Goal: Task Accomplishment & Management: Manage account settings

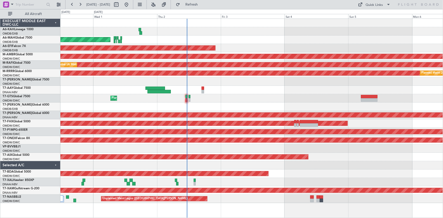
click at [182, 81] on div "Planned Maint Dubai (Al Maktoum Intl)" at bounding box center [251, 81] width 383 height 8
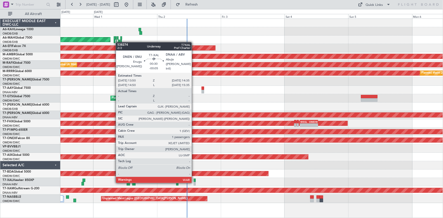
click at [194, 182] on div at bounding box center [195, 184] width 2 height 4
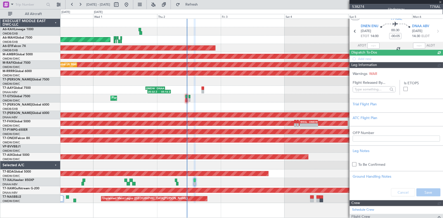
type input "[PERSON_NAME] ([PERSON_NAME])"
type input "7429"
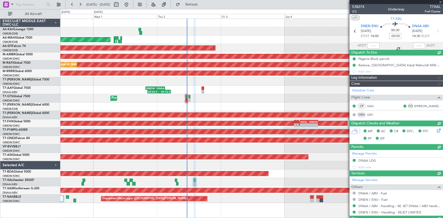
type input "[PERSON_NAME] ([PERSON_NAME])"
type input "7429"
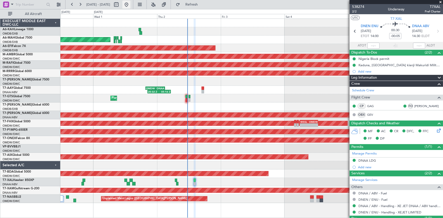
type input "[PERSON_NAME] ([PERSON_NAME])"
type input "7429"
type input "[PERSON_NAME] ([PERSON_NAME])"
type input "7429"
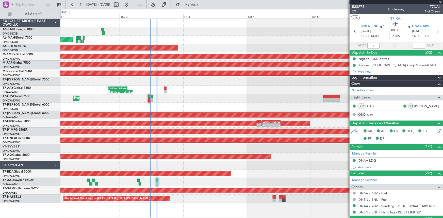
click at [197, 96] on div "Planned Maint Dubai (Al Maktoum Intl) - - VTBD 16:45 Z EGSS 04:50 Z" at bounding box center [251, 98] width 383 height 8
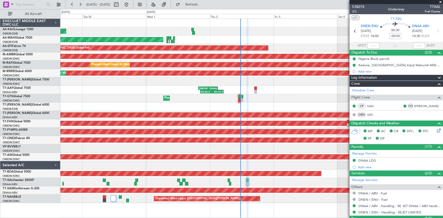
click at [277, 86] on div "Planned Maint Abu Dhabi (Al Bateen Executive) Planned Maint Dubai (Dubai Intl) …" at bounding box center [251, 111] width 383 height 184
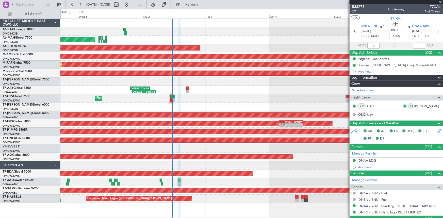
click at [147, 78] on div "Planned Maint Dubai (Al Maktoum Intl)" at bounding box center [251, 81] width 383 height 8
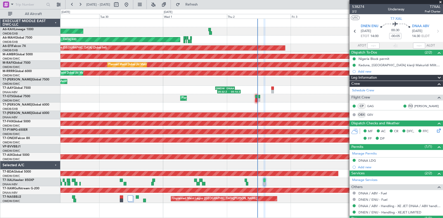
click at [185, 78] on div "Planned Maint Dubai (Al Maktoum Intl)" at bounding box center [251, 81] width 383 height 8
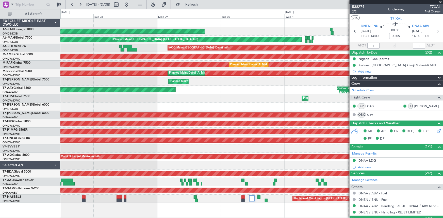
click at [142, 78] on div "Planned Maint Dubai (Al Maktoum Intl) Planned Maint Dubai (Al Maktoum Intl)" at bounding box center [251, 81] width 383 height 8
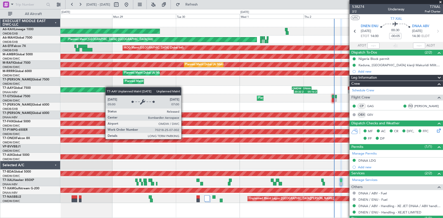
click at [70, 89] on div "Planned Maint Abu Dhabi (Al Bateen Executive) Planned Maint Dubai (Dubai Intl) …" at bounding box center [251, 111] width 383 height 184
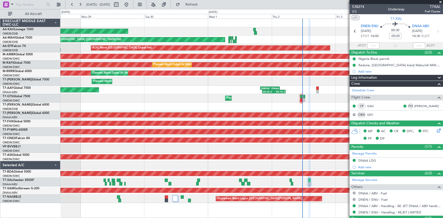
click at [38, 81] on div "Planned Maint Abu Dhabi (Al Bateen Executive) Planned Maint Dubai (Dubai Intl) …" at bounding box center [221, 113] width 443 height 209
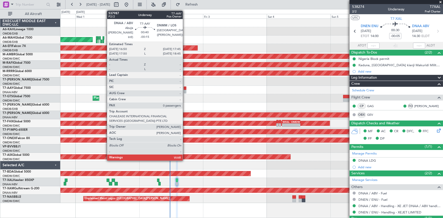
click at [185, 88] on div at bounding box center [185, 89] width 3 height 4
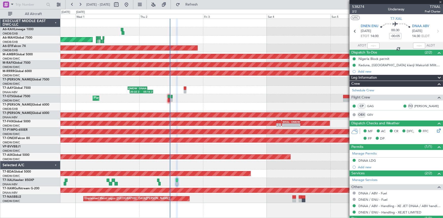
type input "-00:15"
type input "0"
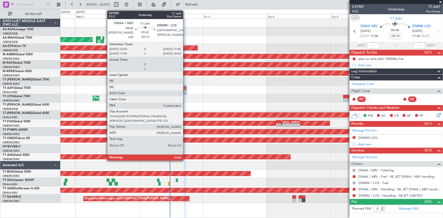
click at [185, 87] on div at bounding box center [185, 89] width 3 height 4
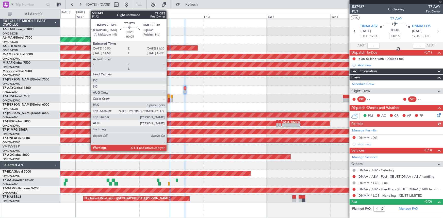
click at [169, 96] on div at bounding box center [169, 97] width 2 height 4
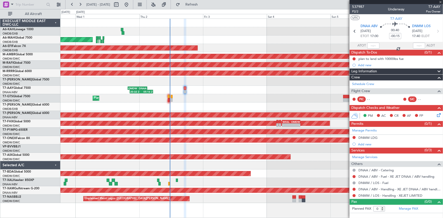
type input "-00:05"
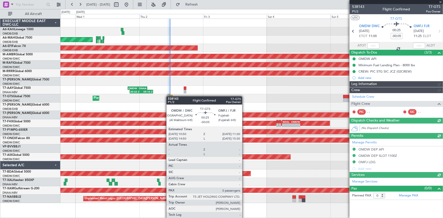
type input "[PERSON_NAME] ([PERSON_NAME])"
type input "7430"
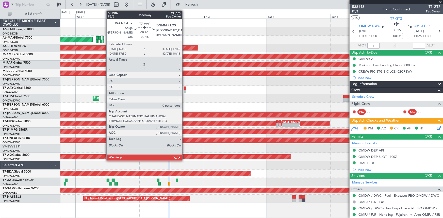
click at [185, 88] on div at bounding box center [185, 89] width 3 height 4
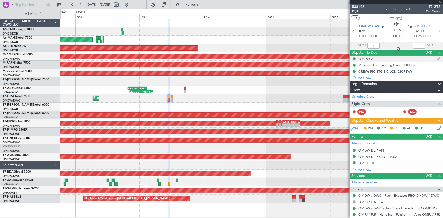
type input "-00:15"
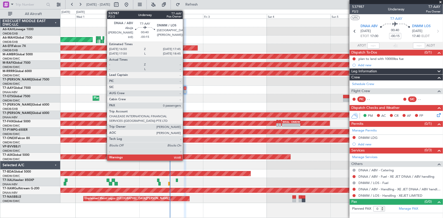
click at [185, 87] on div at bounding box center [185, 89] width 3 height 4
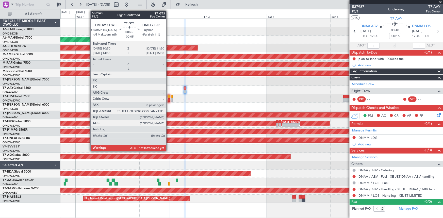
click at [169, 97] on div at bounding box center [169, 97] width 2 height 4
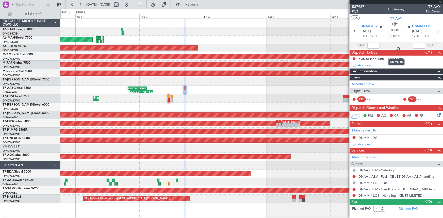
type input "-00:05"
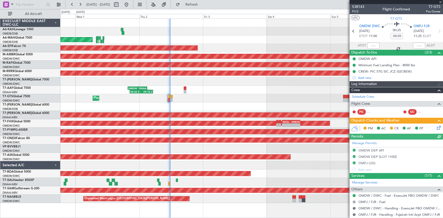
type input "[PERSON_NAME] ([PERSON_NAME])"
type input "7430"
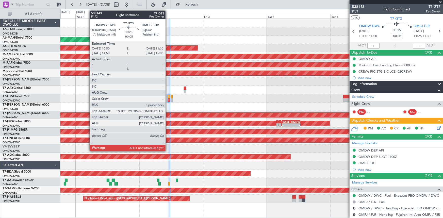
click at [168, 98] on div at bounding box center [169, 97] width 2 height 4
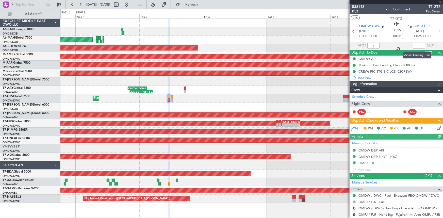
type input "[PERSON_NAME] ([PERSON_NAME])"
type input "7430"
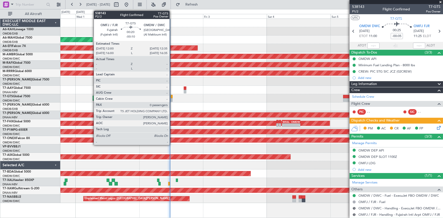
click at [172, 96] on div at bounding box center [172, 97] width 2 height 4
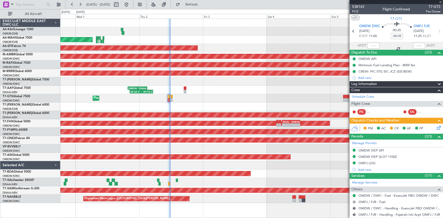
type input "-00:10"
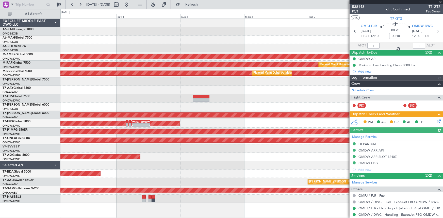
click at [130, 104] on div "AOG Maint Dubai (Dubai Intl) Planned Maint Singapore (Seletar) Planned Maint Du…" at bounding box center [251, 111] width 383 height 184
type input "[PERSON_NAME] ([PERSON_NAME])"
type input "7431"
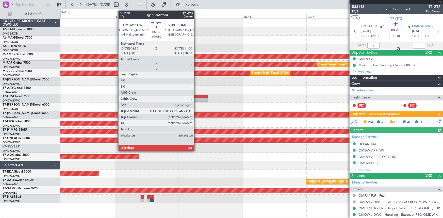
click at [197, 97] on div at bounding box center [200, 97] width 17 height 4
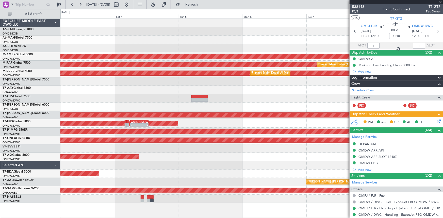
type input "+00:30"
type input "2"
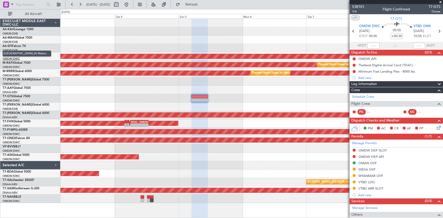
drag, startPoint x: 200, startPoint y: 6, endPoint x: 7, endPoint y: 60, distance: 199.9
click at [200, 6] on span "Refresh" at bounding box center [191, 5] width 21 height 4
click at [202, 3] on span "Refresh" at bounding box center [191, 5] width 21 height 4
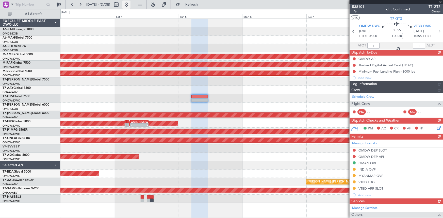
click at [131, 3] on button at bounding box center [126, 5] width 8 height 8
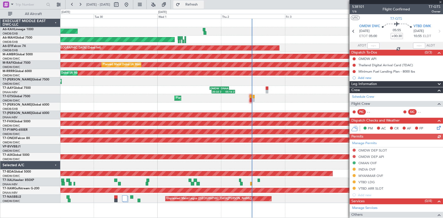
click at [202, 5] on span "Refresh" at bounding box center [191, 5] width 21 height 4
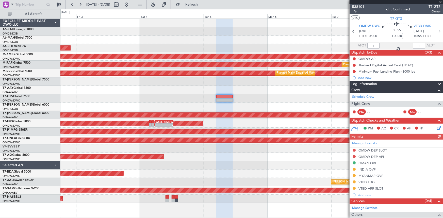
click at [153, 95] on div "- - VTBD 16:45 Z EGSS 04:50 Z Planned Maint Dubai (Al Maktoum Intl)" at bounding box center [251, 98] width 383 height 8
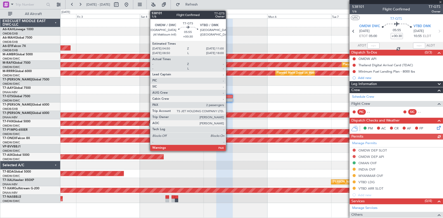
click at [228, 97] on div at bounding box center [224, 97] width 17 height 4
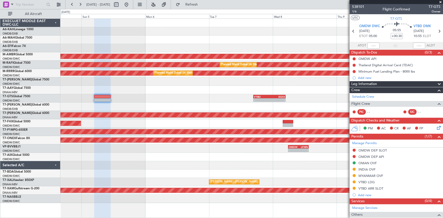
click at [162, 104] on div "Planned Maint Singapore (Seletar) Planned Maint Dubai (Al Maktoum Intl) Planned…" at bounding box center [251, 111] width 383 height 184
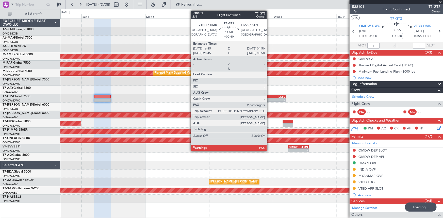
click at [270, 96] on div "EGSS" at bounding box center [277, 96] width 15 height 3
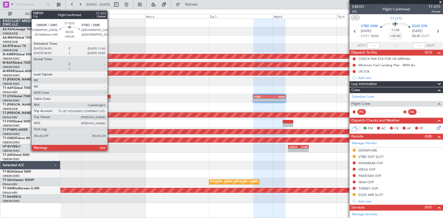
click at [109, 97] on div at bounding box center [102, 97] width 17 height 4
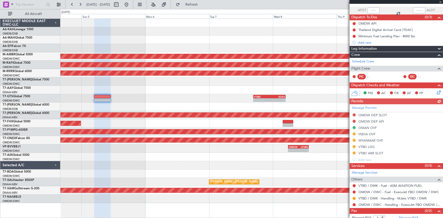
scroll to position [46, 0]
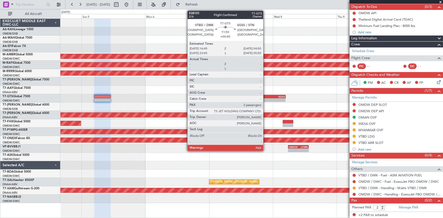
click at [266, 97] on div "VTBD" at bounding box center [261, 96] width 15 height 3
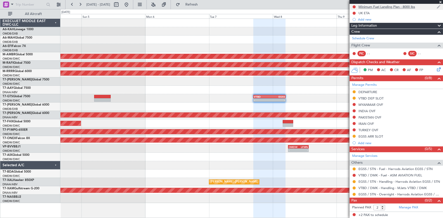
scroll to position [0, 0]
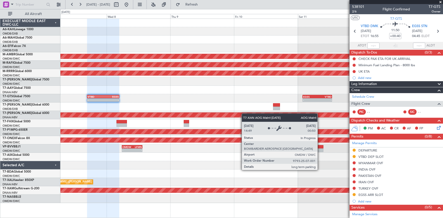
click at [132, 115] on div "Planned Maint Singapore (Seletar) Planned Maint Dubai (Al Maktoum Intl) Planned…" at bounding box center [251, 111] width 383 height 184
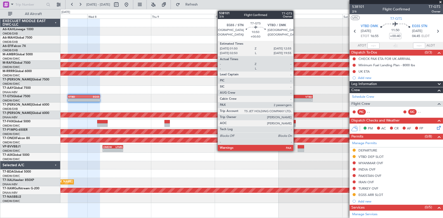
click at [296, 97] on div "EGSS" at bounding box center [291, 96] width 14 height 3
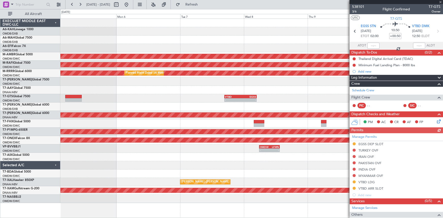
click at [282, 96] on div "- - VTBD 16:45 Z EGSS 04:50 Z - - EGSS 01:50 Z VTBD 12:55 Z" at bounding box center [251, 98] width 383 height 8
click at [131, 4] on button at bounding box center [126, 5] width 8 height 8
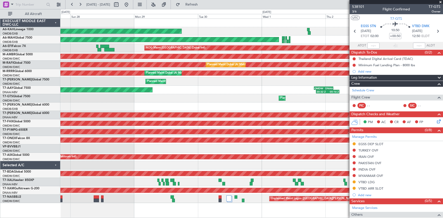
click at [249, 107] on div at bounding box center [251, 107] width 383 height 8
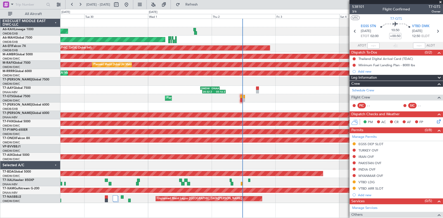
click at [109, 107] on div "Planned Maint Abu Dhabi (Al Bateen Executive) Planned Maint Dubai (Dubai Intl) …" at bounding box center [251, 111] width 383 height 184
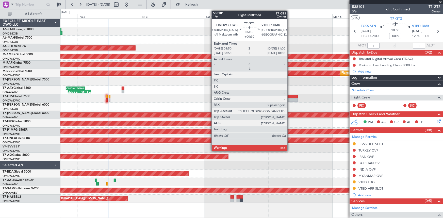
click at [290, 95] on div at bounding box center [289, 97] width 17 height 4
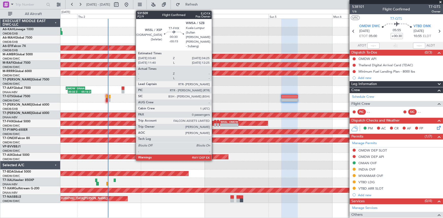
click at [214, 122] on div at bounding box center [215, 122] width 2 height 4
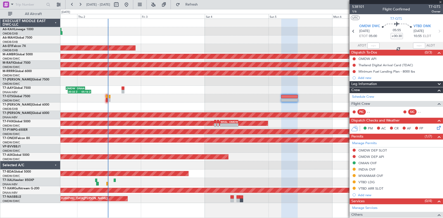
type input "-00:15"
type input "0"
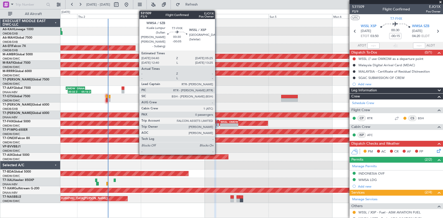
click at [217, 122] on div at bounding box center [218, 122] width 2 height 4
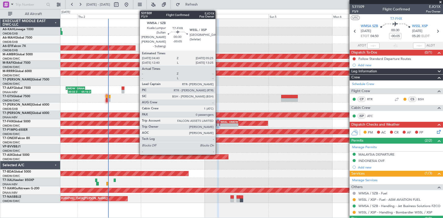
click at [218, 122] on div at bounding box center [218, 122] width 2 height 4
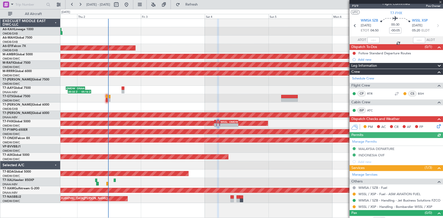
scroll to position [11, 0]
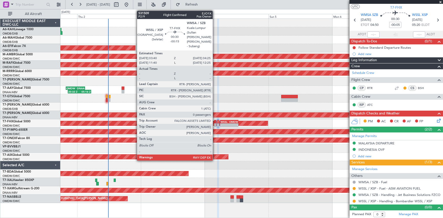
click at [215, 121] on div at bounding box center [215, 122] width 2 height 4
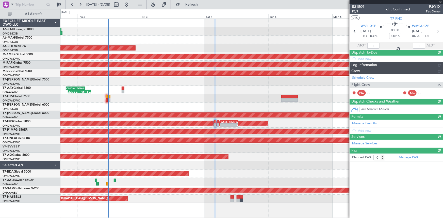
scroll to position [0, 0]
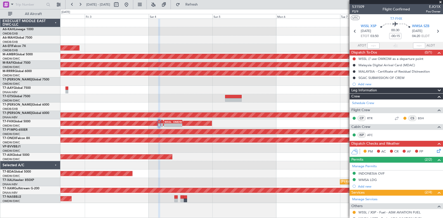
click at [55, 145] on div "Planned Maint Dubai (Dubai Intl) Planned Maint Dubai (Dubai Intl) AOG Maint Dub…" at bounding box center [221, 113] width 443 height 209
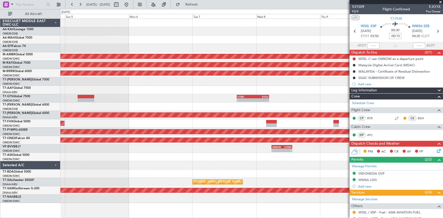
click at [45, 139] on div "Planned Maint Singapore (Seletar) Planned Maint Dubai (Al Maktoum Intl) Planned…" at bounding box center [221, 113] width 443 height 209
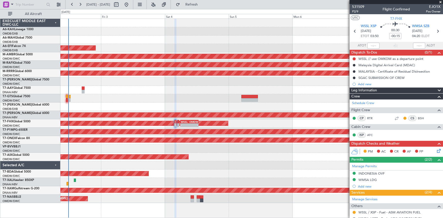
click at [238, 154] on div "Planned Maint Dubai (Dubai Intl) Planned Maint Dubai (Dubai Intl) AOG Maint Dub…" at bounding box center [251, 111] width 383 height 184
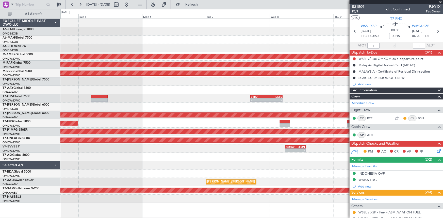
click at [114, 150] on div "OMDW 05:50 Z LFMN 13:30 Z - -" at bounding box center [251, 149] width 383 height 8
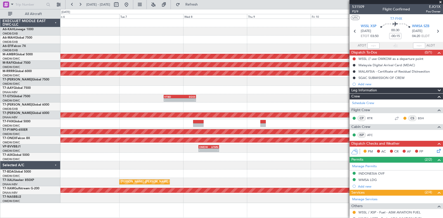
click at [171, 148] on div "OMDW 05:50 Z LFMN 13:30 Z - -" at bounding box center [251, 149] width 383 height 8
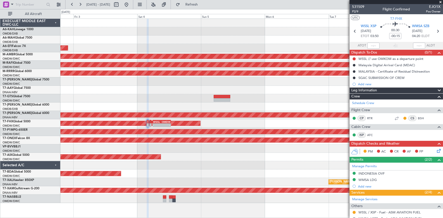
click at [347, 146] on div "AOG Maint Dubai (Dubai Intl) Planned Maint Singapore (Seletar) Planned Maint Du…" at bounding box center [251, 111] width 383 height 184
click at [131, 3] on button at bounding box center [126, 5] width 8 height 8
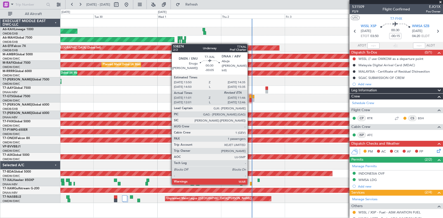
click at [250, 184] on div at bounding box center [251, 184] width 2 height 4
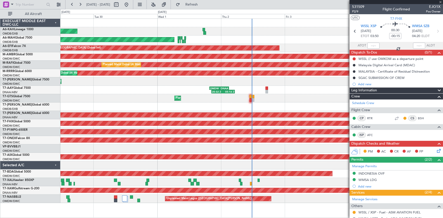
type input "-00:05"
type input "11:11"
type input "1"
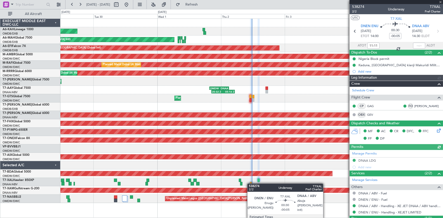
type input "[PERSON_NAME] ([PERSON_NAME])"
type input "7429"
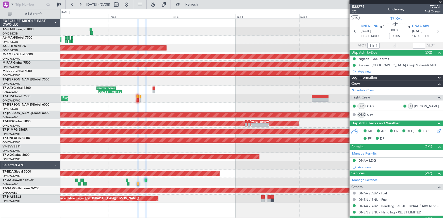
click at [73, 109] on div at bounding box center [251, 107] width 383 height 8
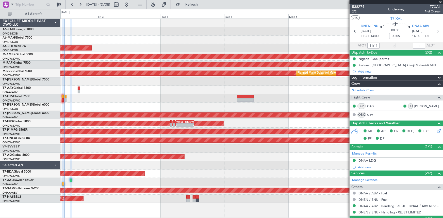
click at [140, 107] on div at bounding box center [251, 107] width 383 height 8
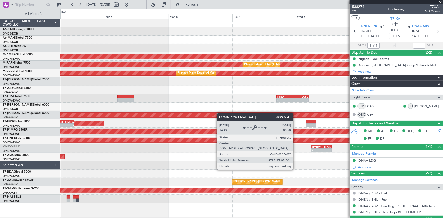
click at [144, 113] on div "AOG Maint Dubai (Dubai Intl) Planned Maint Singapore (Seletar) Planned Maint Du…" at bounding box center [251, 111] width 383 height 184
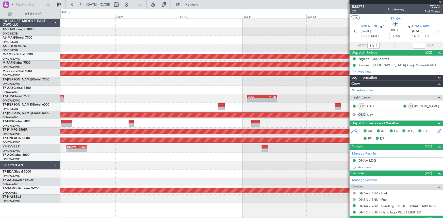
click at [114, 95] on div "- - VTBD 16:45 Z EGSS 04:50 Z - - EGSS 01:50 Z VTBD 12:55 Z - - VTBD 16:45 Z EG…" at bounding box center [251, 98] width 383 height 8
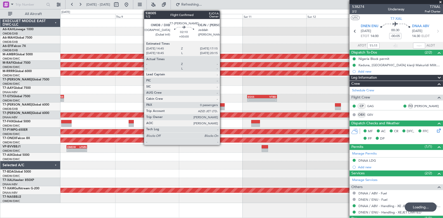
click at [222, 105] on div at bounding box center [221, 105] width 7 height 4
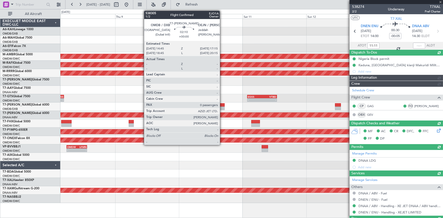
type input "0"
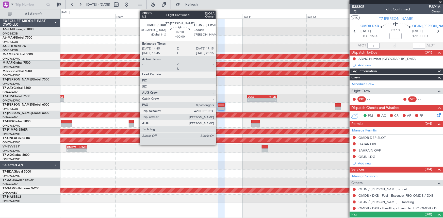
click at [218, 104] on div at bounding box center [221, 105] width 7 height 4
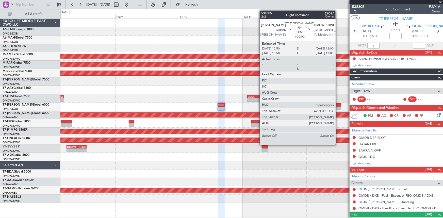
click at [338, 104] on div at bounding box center [338, 105] width 6 height 4
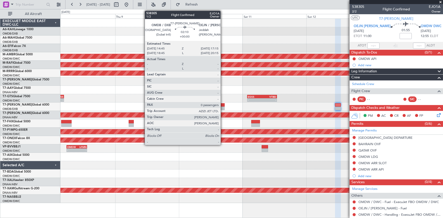
click at [223, 104] on div at bounding box center [221, 105] width 7 height 4
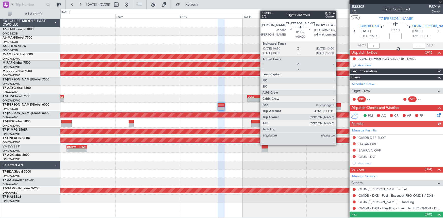
click at [339, 107] on div at bounding box center [338, 109] width 6 height 4
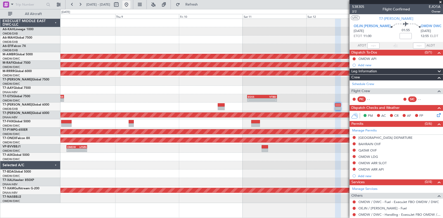
click at [131, 5] on button at bounding box center [126, 5] width 8 height 8
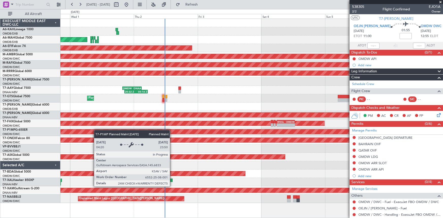
click at [152, 134] on div "Planned Maint Abu Dhabi (Al Bateen Executive) Planned Maint Dubai (Dubai Intl) …" at bounding box center [251, 111] width 383 height 184
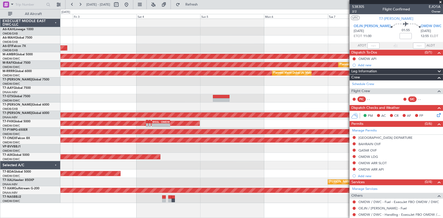
click at [107, 103] on div at bounding box center [251, 107] width 383 height 8
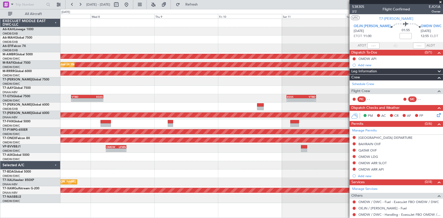
click at [74, 107] on div at bounding box center [251, 107] width 383 height 8
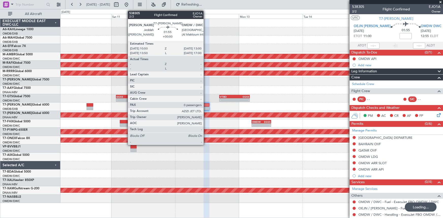
click at [206, 105] on div at bounding box center [207, 105] width 6 height 4
click at [207, 105] on div at bounding box center [207, 105] width 6 height 4
click at [206, 106] on div at bounding box center [207, 105] width 6 height 4
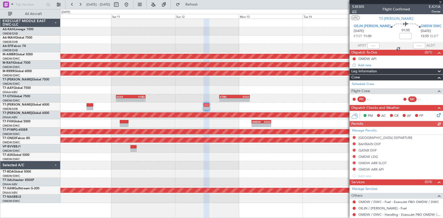
click at [354, 11] on span "2/2" at bounding box center [358, 11] width 12 height 4
click at [204, 7] on button "Refresh" at bounding box center [189, 5] width 30 height 8
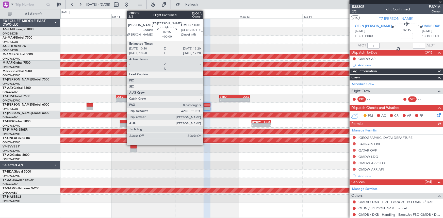
click at [207, 103] on div at bounding box center [207, 105] width 7 height 4
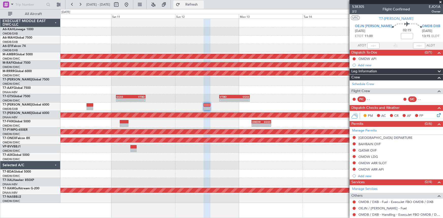
click at [201, 5] on span "Refresh" at bounding box center [191, 5] width 21 height 4
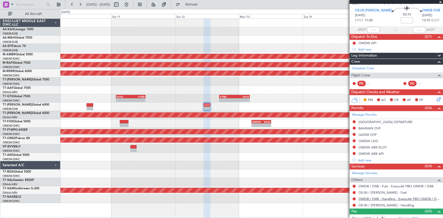
scroll to position [20, 0]
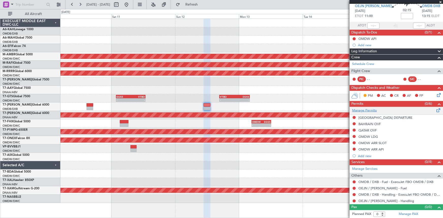
click at [369, 109] on link "Manage Permits" at bounding box center [364, 110] width 25 height 5
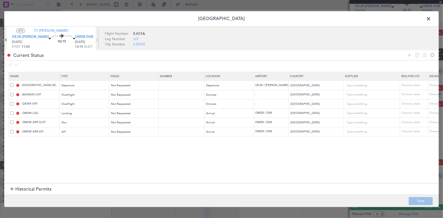
click at [12, 113] on span at bounding box center [11, 113] width 3 height 3
click at [14, 112] on input "checkbox" at bounding box center [14, 112] width 0 height 0
click at [10, 121] on span at bounding box center [11, 122] width 3 height 3
click at [14, 121] on input "checkbox" at bounding box center [14, 121] width 0 height 0
click at [11, 131] on span at bounding box center [11, 131] width 3 height 3
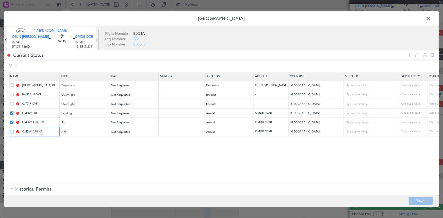
click at [14, 130] on input "checkbox" at bounding box center [14, 130] width 0 height 0
drag, startPoint x: 424, startPoint y: 56, endPoint x: 300, endPoint y: 65, distance: 124.1
click at [424, 56] on icon at bounding box center [425, 55] width 6 height 6
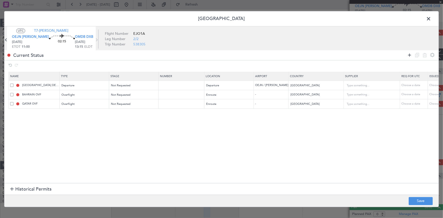
click at [412, 53] on icon at bounding box center [410, 55] width 6 height 6
click at [23, 189] on span "Historical Permits" at bounding box center [33, 189] width 36 height 7
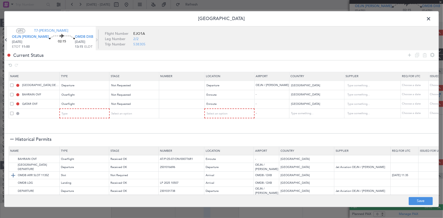
click at [14, 174] on img at bounding box center [13, 175] width 6 height 6
click at [14, 182] on img at bounding box center [13, 183] width 6 height 6
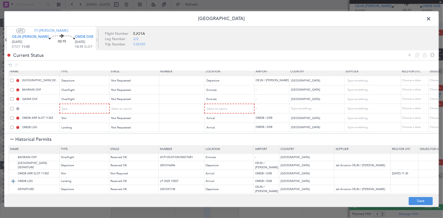
scroll to position [3, 0]
click at [79, 105] on div "Type" at bounding box center [83, 109] width 42 height 8
click at [74, 133] on span "API" at bounding box center [84, 132] width 45 height 8
click at [142, 105] on div "Select an option" at bounding box center [132, 109] width 42 height 8
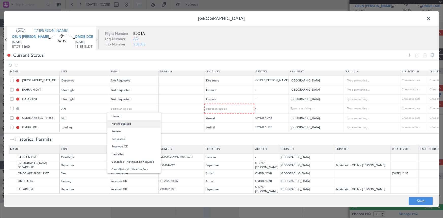
click at [130, 125] on span "Not Requested" at bounding box center [134, 124] width 45 height 8
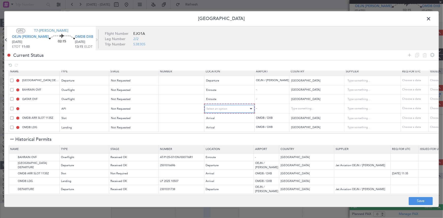
click at [212, 107] on span "Select an option" at bounding box center [217, 109] width 21 height 4
click at [217, 132] on span "Arrival" at bounding box center [229, 132] width 45 height 8
click at [418, 200] on button "Save" at bounding box center [421, 201] width 24 height 8
type input "OMDB ARR API"
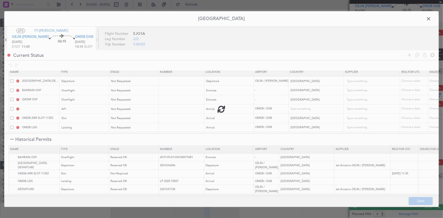
type input "United Arab Emirates"
type input "NNN"
type input "1"
type input "OMDB ARR SLOT"
type input "NNN"
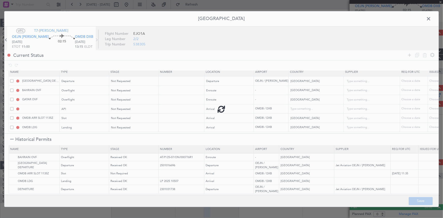
type input "1"
type input "NNN"
type input "1"
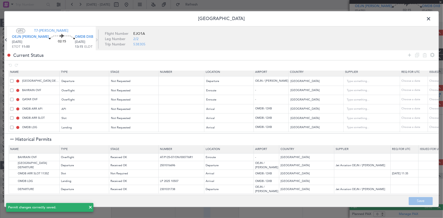
drag, startPoint x: 429, startPoint y: 19, endPoint x: 258, endPoint y: 19, distance: 171.0
click at [431, 19] on span at bounding box center [431, 20] width 0 height 10
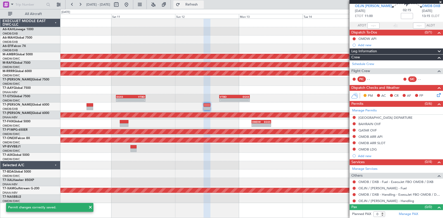
click at [202, 5] on span "Refresh" at bounding box center [191, 5] width 21 height 4
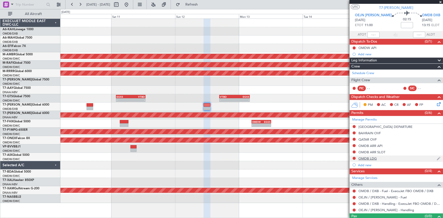
scroll to position [20, 0]
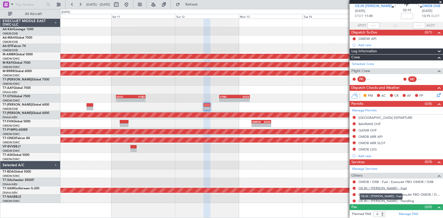
click at [377, 188] on link "OEJN / JED - Fuel" at bounding box center [383, 188] width 48 height 4
click at [379, 201] on link "OEJN / JED - Handling" at bounding box center [387, 201] width 56 height 4
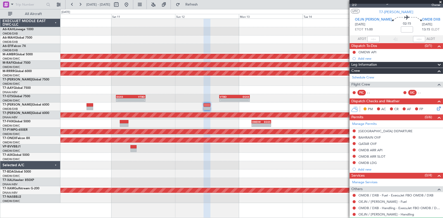
scroll to position [0, 0]
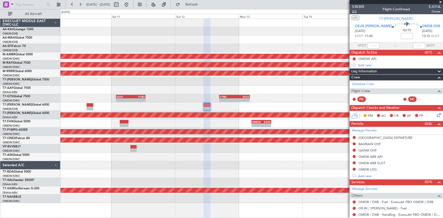
click at [356, 11] on span "2/2" at bounding box center [358, 11] width 12 height 4
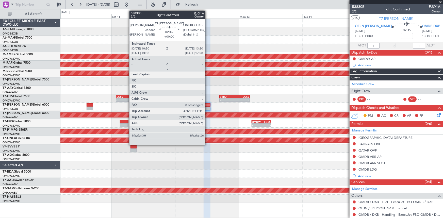
click at [208, 106] on div at bounding box center [207, 105] width 7 height 4
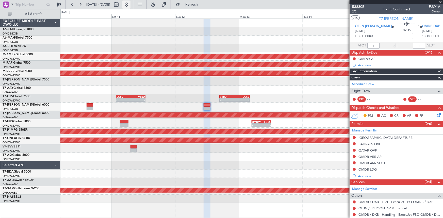
click at [131, 4] on button at bounding box center [126, 5] width 8 height 8
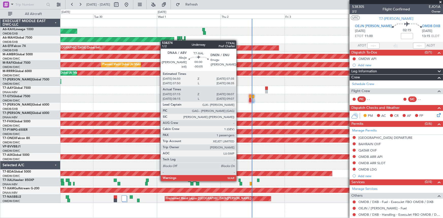
click at [239, 180] on div at bounding box center [240, 181] width 2 height 4
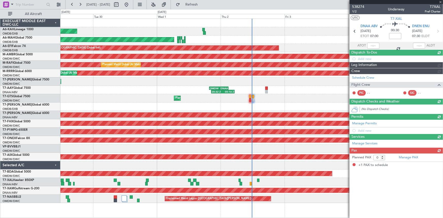
type input "-00:05"
type input "07:25"
type input "08:02"
type input "1"
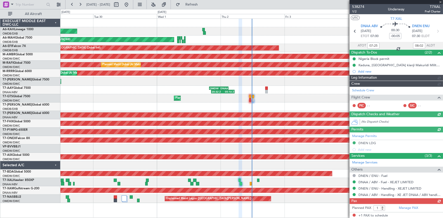
type input "[PERSON_NAME] ([PERSON_NAME])"
type input "7428"
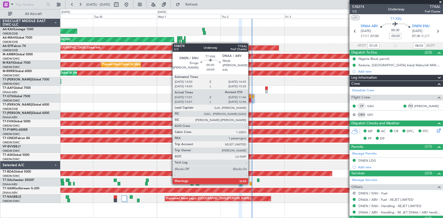
click at [251, 183] on div at bounding box center [251, 184] width 2 height 4
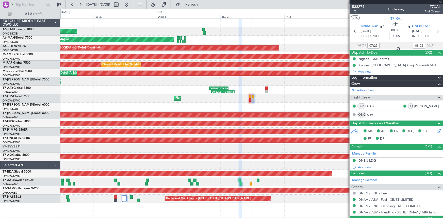
type input "11:11"
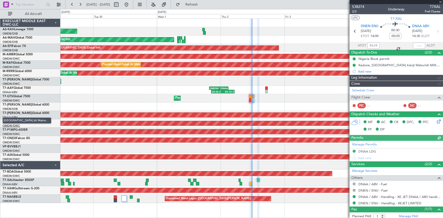
type input "[PERSON_NAME] ([PERSON_NAME])"
type input "7429"
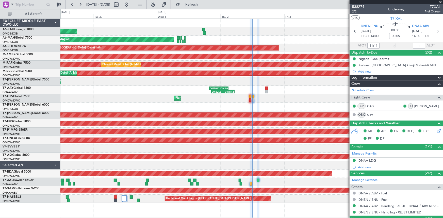
type input "[PERSON_NAME] ([PERSON_NAME])"
type input "7429"
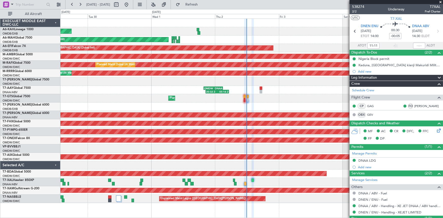
click at [189, 98] on div "Planned Maint Abu Dhabi (Al Bateen Executive) Planned Maint Dubai (Dubai Intl) …" at bounding box center [251, 111] width 383 height 184
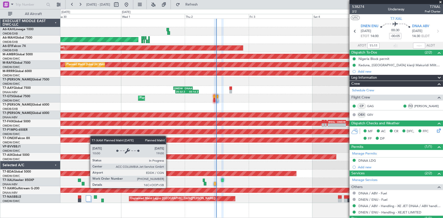
click at [115, 188] on div "Planned Maint Cologne-[GEOGRAPHIC_DATA]" at bounding box center [252, 190] width 1148 height 5
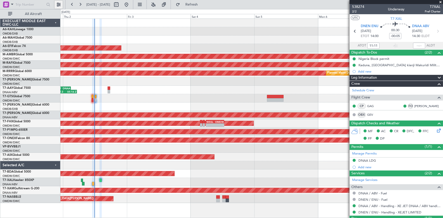
click at [58, 5] on button at bounding box center [59, 5] width 8 height 8
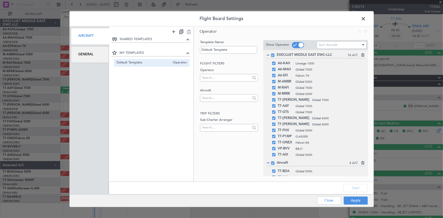
click at [366, 19] on span at bounding box center [366, 20] width 0 height 10
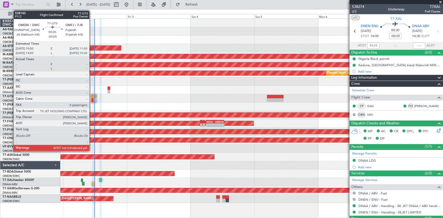
click at [92, 97] on div at bounding box center [93, 97] width 2 height 4
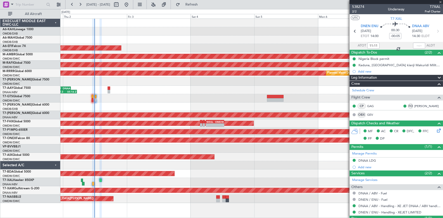
type input "0"
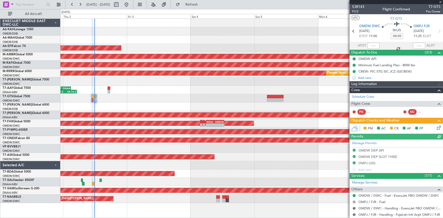
type input "[PERSON_NAME] ([PERSON_NAME])"
type input "7430"
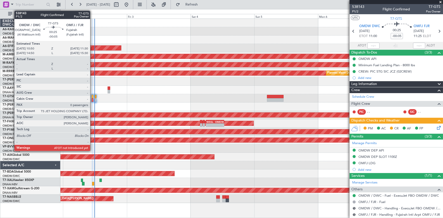
click at [92, 97] on div at bounding box center [93, 97] width 2 height 4
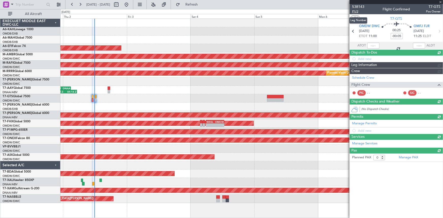
click at [357, 12] on span "P1/2" at bounding box center [358, 11] width 12 height 4
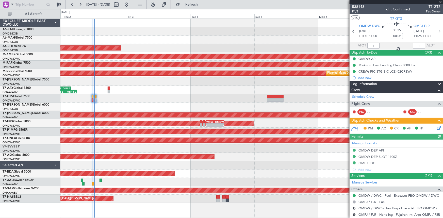
type input "[PERSON_NAME] ([PERSON_NAME])"
type input "7430"
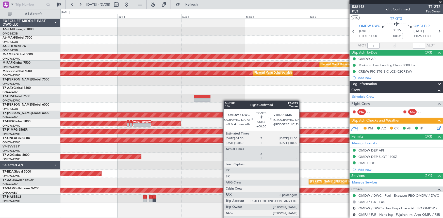
click at [127, 103] on div "AOG Maint Dubai (Dubai Intl) Planned Maint Singapore (Seletar) Planned Maint Du…" at bounding box center [251, 111] width 383 height 184
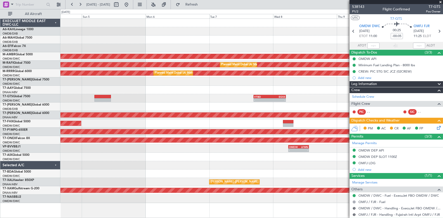
click at [64, 109] on div at bounding box center [251, 107] width 383 height 8
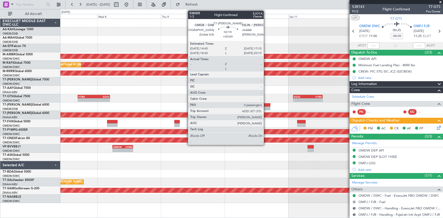
click at [266, 104] on div at bounding box center [267, 105] width 7 height 4
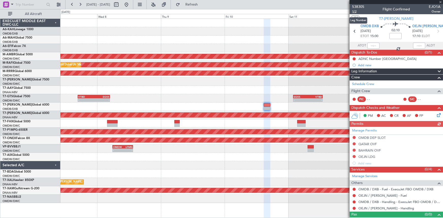
click at [355, 10] on span "1/2" at bounding box center [358, 11] width 12 height 4
click at [131, 4] on button at bounding box center [126, 5] width 8 height 8
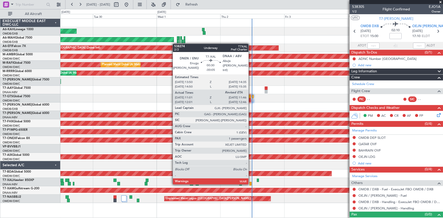
click at [251, 183] on div at bounding box center [251, 184] width 2 height 4
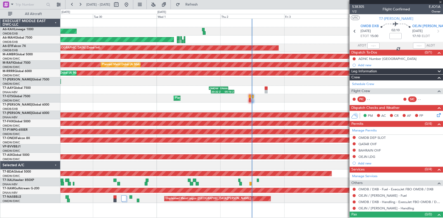
type input "-00:05"
type input "11:11"
type input "1"
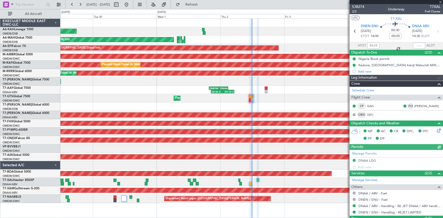
type input "[PERSON_NAME] ([PERSON_NAME])"
type input "7429"
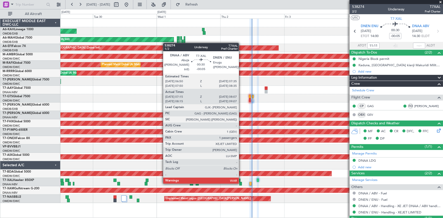
click at [241, 183] on div at bounding box center [241, 184] width 3 height 4
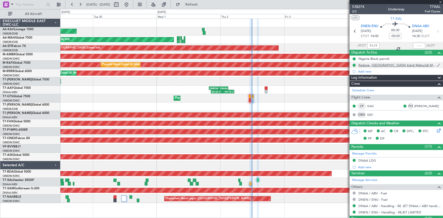
type input "07:25"
type input "08:02"
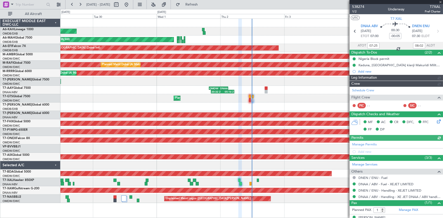
type input "[PERSON_NAME] ([PERSON_NAME])"
type input "7428"
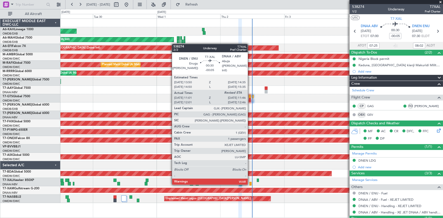
click at [250, 184] on div at bounding box center [251, 184] width 2 height 4
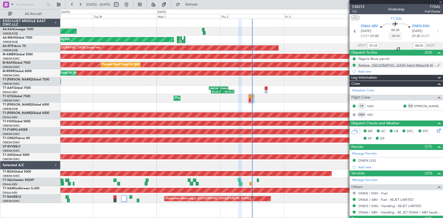
type input "11:11"
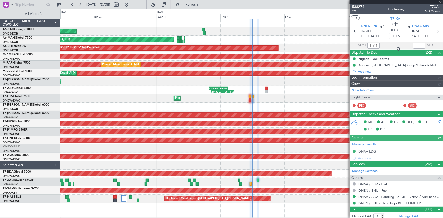
type input "[PERSON_NAME] ([PERSON_NAME])"
type input "7429"
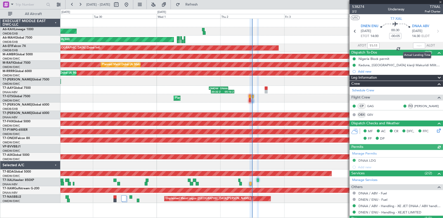
click at [417, 43] on div at bounding box center [419, 46] width 12 height 6
click at [415, 44] on input "text" at bounding box center [419, 46] width 12 height 6
click at [401, 45] on section "ATOT 11:11 1146 ALDT" at bounding box center [396, 46] width 93 height 8
type input "11:46"
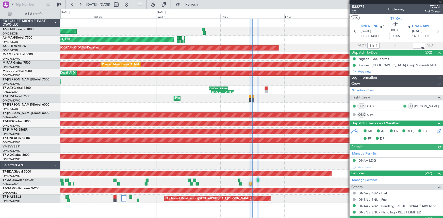
type input "[PERSON_NAME] ([PERSON_NAME])"
type input "7429"
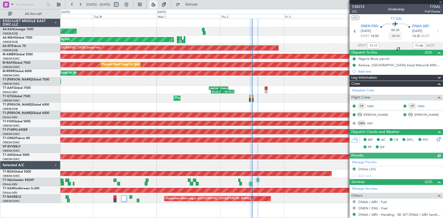
type input "[PERSON_NAME] ([PERSON_NAME])"
type input "7429"
click at [197, 5] on span "Refresh" at bounding box center [191, 5] width 21 height 4
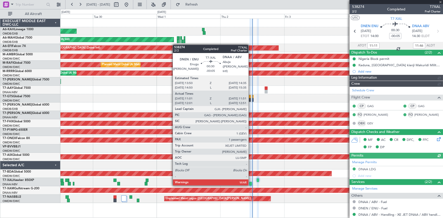
type input "[PERSON_NAME] ([PERSON_NAME])"
type input "7429"
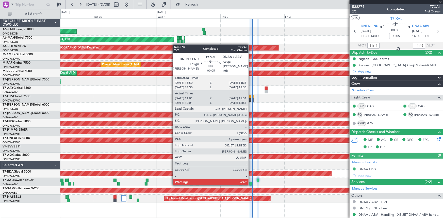
click at [251, 184] on div at bounding box center [251, 184] width 2 height 4
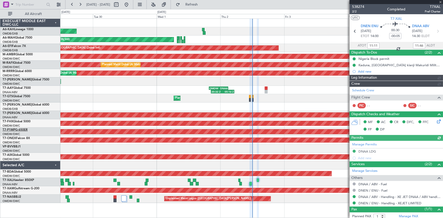
type input "[PERSON_NAME] ([PERSON_NAME])"
type input "7429"
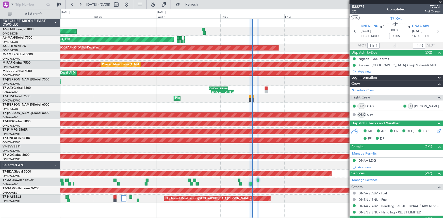
scroll to position [23, 0]
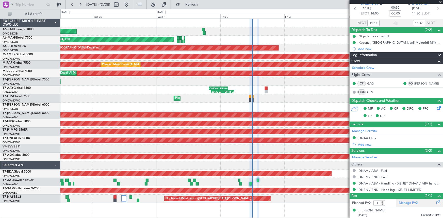
click at [405, 202] on link "Manage PAX" at bounding box center [408, 203] width 19 height 5
type input "[PERSON_NAME] ([PERSON_NAME])"
type input "7429"
type input "[PERSON_NAME] ([PERSON_NAME])"
type input "7429"
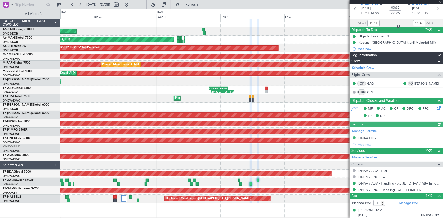
type input "[PERSON_NAME] ([PERSON_NAME])"
type input "7429"
type input "[PERSON_NAME] ([PERSON_NAME])"
type input "7429"
click at [71, 3] on button at bounding box center [72, 5] width 8 height 8
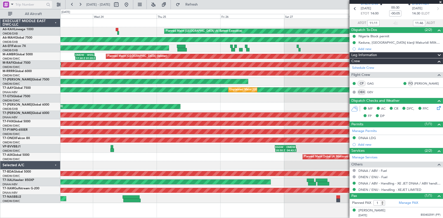
click at [12, 3] on span at bounding box center [12, 4] width 6 height 6
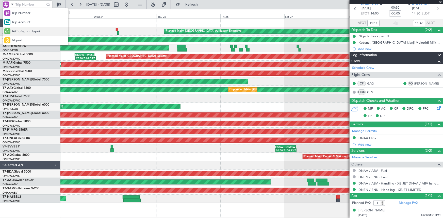
click at [30, 32] on span "A/C (Reg. or Type)" at bounding box center [26, 31] width 28 height 5
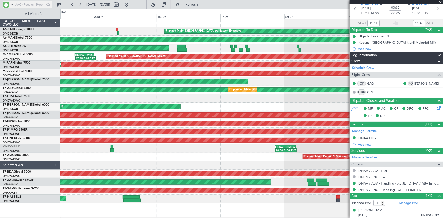
click at [36, 4] on input "text" at bounding box center [29, 5] width 29 height 8
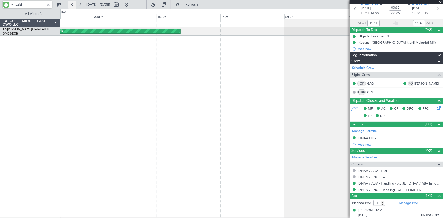
type input "azizi"
click at [71, 5] on button at bounding box center [72, 5] width 8 height 8
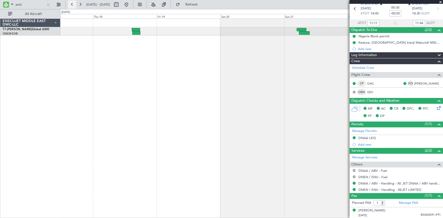
click at [71, 3] on button at bounding box center [72, 5] width 8 height 8
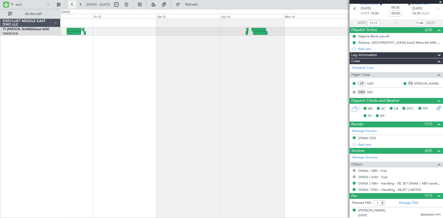
click at [70, 4] on button at bounding box center [72, 5] width 8 height 8
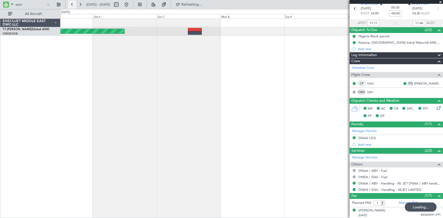
click at [70, 4] on button at bounding box center [72, 5] width 8 height 8
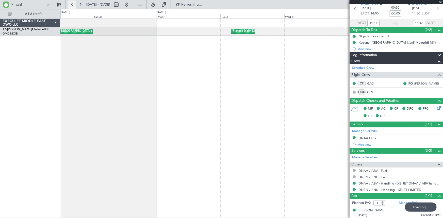
click at [70, 4] on button at bounding box center [72, 5] width 8 height 8
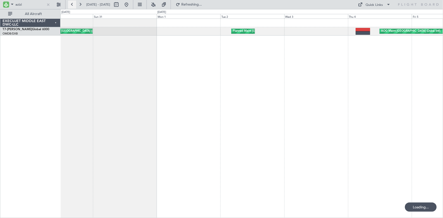
scroll to position [0, 0]
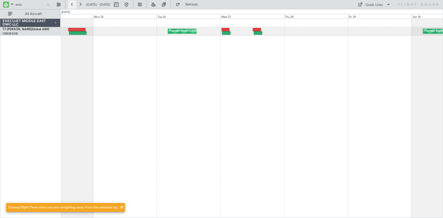
click at [73, 4] on button at bounding box center [72, 5] width 8 height 8
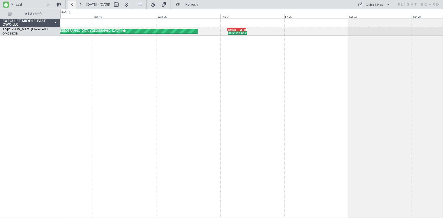
click at [73, 4] on button at bounding box center [72, 5] width 8 height 8
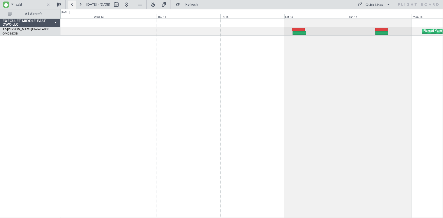
click at [70, 3] on button at bounding box center [72, 5] width 8 height 8
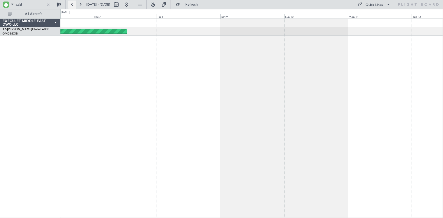
click at [70, 3] on button at bounding box center [72, 5] width 8 height 8
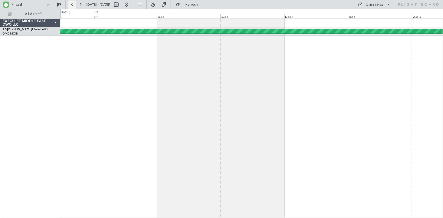
click at [70, 3] on button at bounding box center [72, 5] width 8 height 8
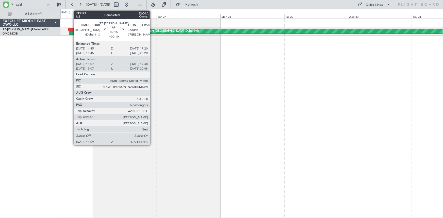
click at [71, 29] on div at bounding box center [71, 30] width 7 height 4
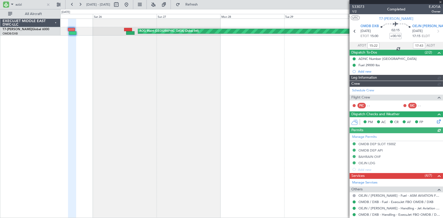
type input "Dherander Fithani (DHF)"
type input "6823"
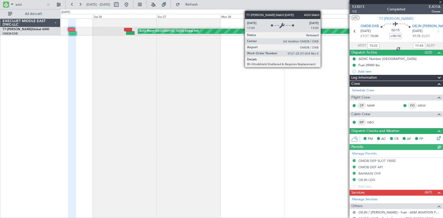
type input "19:22"
type input "20:43"
type input "15:22"
type input "17:43"
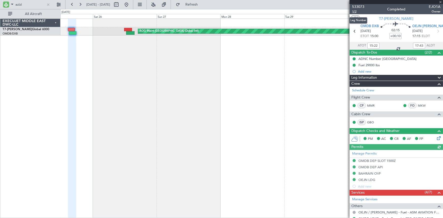
click at [357, 11] on span "1/2" at bounding box center [358, 11] width 12 height 4
type input "Dherander Fithani (DHF)"
type input "6823"
type input "Dherander Fithani (DHF)"
type input "6823"
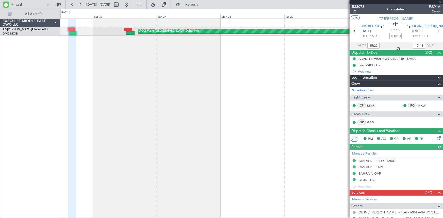
click at [398, 16] on span "T7-[PERSON_NAME]" at bounding box center [397, 18] width 34 height 5
click at [131, 5] on button at bounding box center [126, 5] width 8 height 8
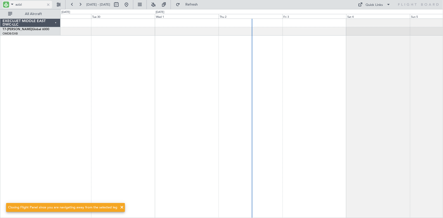
click at [49, 1] on div "azizi" at bounding box center [28, 5] width 50 height 8
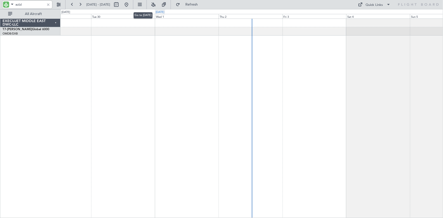
click at [131, 2] on button at bounding box center [126, 5] width 8 height 8
click at [48, 3] on div at bounding box center [48, 5] width 6 height 6
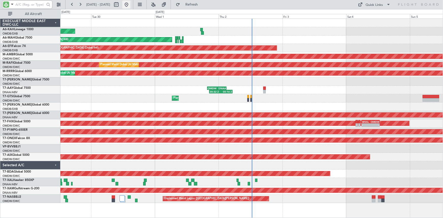
click at [131, 1] on button at bounding box center [126, 5] width 8 height 8
click at [202, 4] on span "Refresh" at bounding box center [191, 5] width 21 height 4
click at [131, 3] on button at bounding box center [126, 5] width 8 height 8
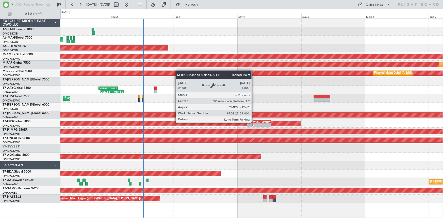
click at [194, 71] on div "Planned Maint [GEOGRAPHIC_DATA] (Al Bateen Executive) Planned Maint [GEOGRAPHIC…" at bounding box center [251, 111] width 383 height 184
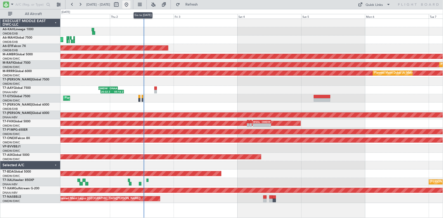
click at [131, 3] on button at bounding box center [126, 5] width 8 height 8
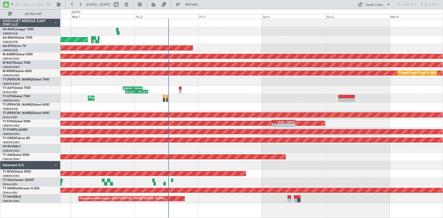
click at [200, 97] on div "Planned Maint Dubai (Al Maktoum Intl) - - VTBD 16:45 Z EGSS 04:50 Z" at bounding box center [251, 98] width 383 height 8
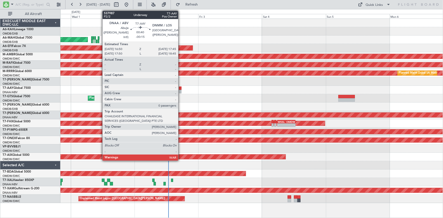
click at [180, 87] on div at bounding box center [180, 89] width 3 height 4
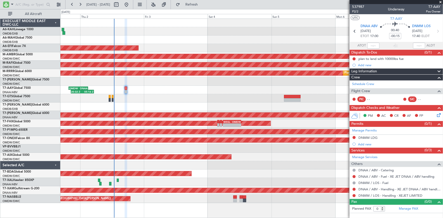
click at [105, 95] on div "Planned Maint Dubai (Al Maktoum Intl) - - VTBD 16:45 Z EGSS 04:50 Z" at bounding box center [251, 98] width 383 height 8
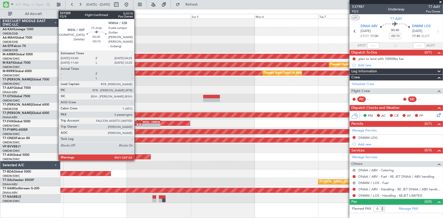
click at [137, 122] on div at bounding box center [138, 122] width 2 height 4
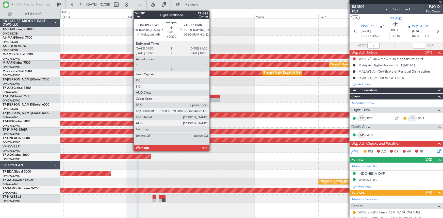
click at [212, 97] on div at bounding box center [211, 97] width 17 height 4
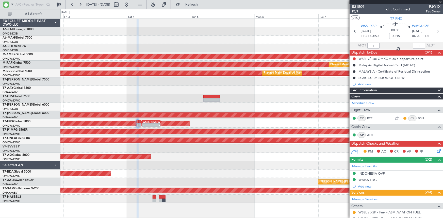
type input "+00:30"
type input "2"
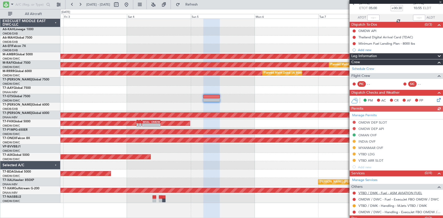
scroll to position [46, 0]
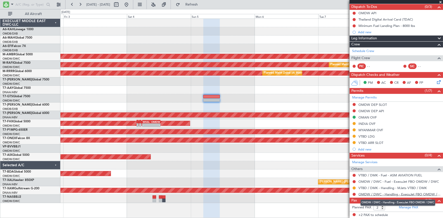
click at [381, 193] on link "OMDW / DWC - Handling - ExecuJet FBO OMDW / DWC" at bounding box center [400, 194] width 82 height 4
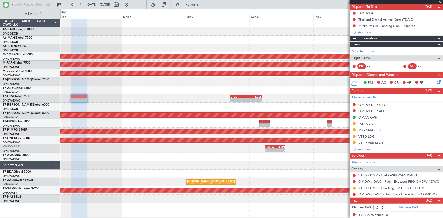
click at [168, 89] on div at bounding box center [251, 90] width 383 height 8
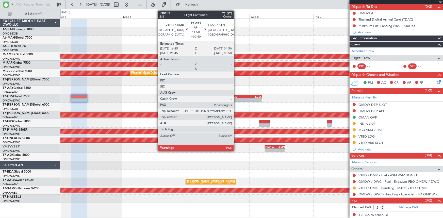
click at [236, 98] on div "16:45 Z" at bounding box center [238, 99] width 15 height 3
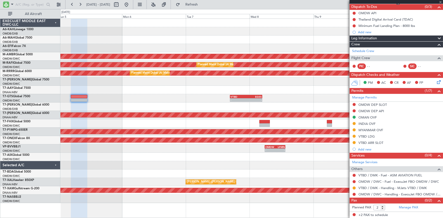
type input "+00:40"
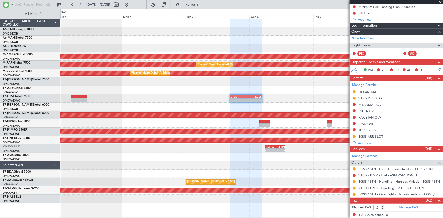
scroll to position [0, 0]
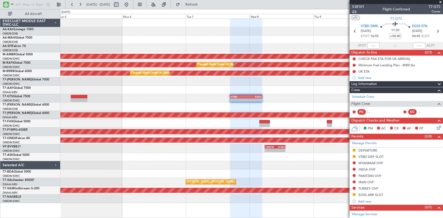
click at [356, 10] on span "2/6" at bounding box center [358, 11] width 12 height 4
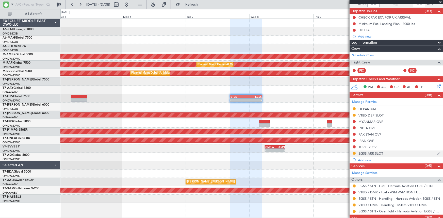
scroll to position [58, 0]
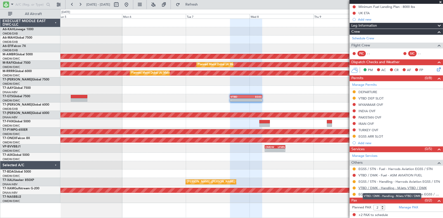
click at [372, 189] on link "VTBD / DMK - Handling - MJets VTBD / DMK" at bounding box center [393, 188] width 68 height 4
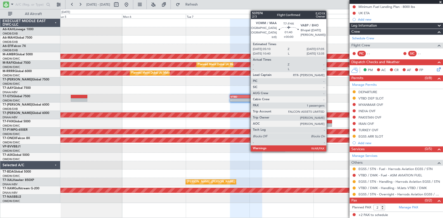
click at [329, 121] on div at bounding box center [329, 122] width 5 height 4
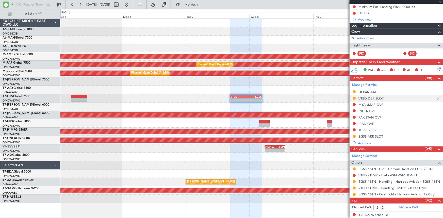
scroll to position [0, 0]
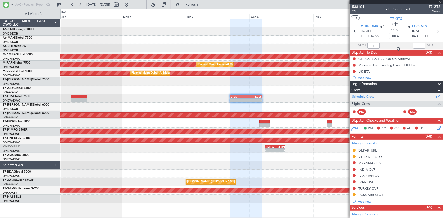
type input "1"
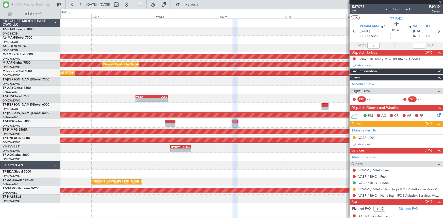
click at [216, 87] on div at bounding box center [251, 90] width 383 height 8
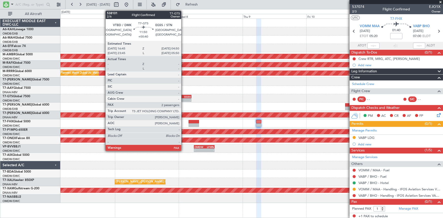
click at [184, 95] on div "EGSS" at bounding box center [183, 96] width 15 height 3
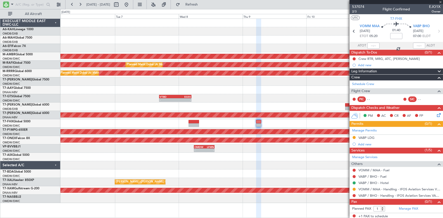
type input "+00:40"
type input "2"
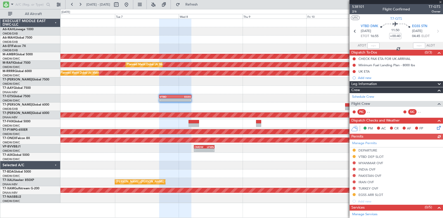
click at [355, 162] on div "Manage Permits DEPARTURE VTBD DEP SLOT [GEOGRAPHIC_DATA] OVF [GEOGRAPHIC_DATA] …" at bounding box center [396, 172] width 93 height 65
click at [354, 163] on div "Manage Permits DEPARTURE VTBD DEP SLOT [GEOGRAPHIC_DATA] OVF [GEOGRAPHIC_DATA] …" at bounding box center [396, 172] width 93 height 65
click at [354, 162] on button at bounding box center [354, 163] width 3 height 3
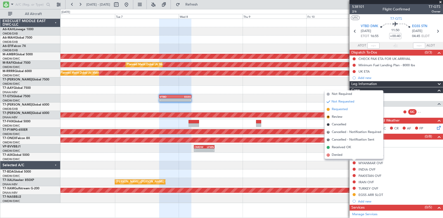
click at [341, 109] on span "Requested" at bounding box center [340, 109] width 16 height 5
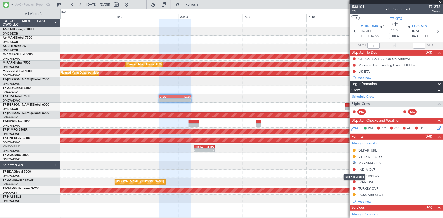
click at [354, 176] on div "Not Requested" at bounding box center [355, 177] width 22 height 6
click at [354, 175] on button at bounding box center [354, 175] width 3 height 3
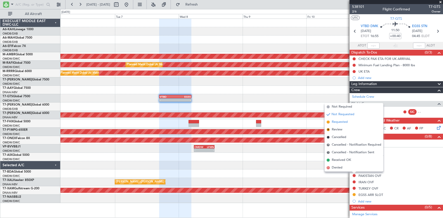
click at [341, 122] on span "Requested" at bounding box center [340, 122] width 16 height 5
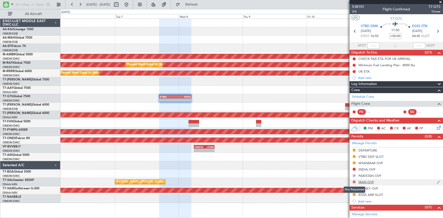
click at [353, 182] on button at bounding box center [354, 182] width 3 height 3
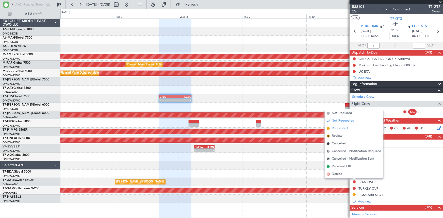
click at [342, 128] on span "Requested" at bounding box center [340, 128] width 16 height 5
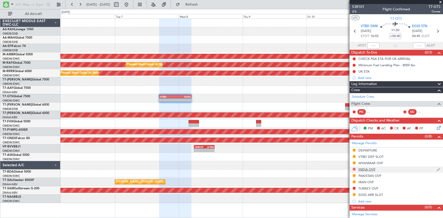
click at [354, 169] on button at bounding box center [354, 169] width 3 height 3
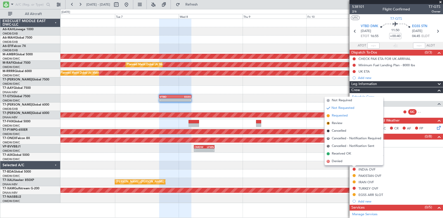
click at [340, 118] on span "Requested" at bounding box center [340, 115] width 16 height 5
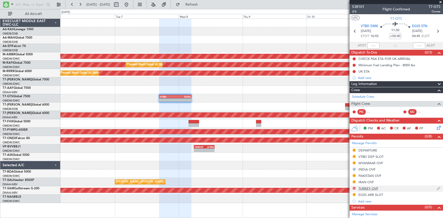
click at [355, 188] on button at bounding box center [354, 188] width 3 height 3
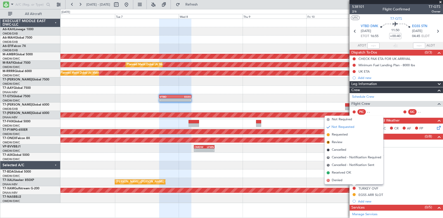
click at [341, 135] on span "Requested" at bounding box center [340, 134] width 16 height 5
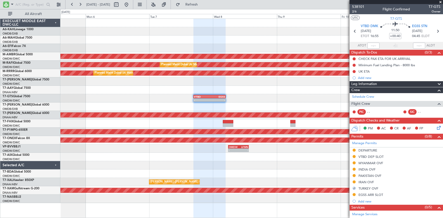
click at [297, 86] on div at bounding box center [251, 90] width 383 height 8
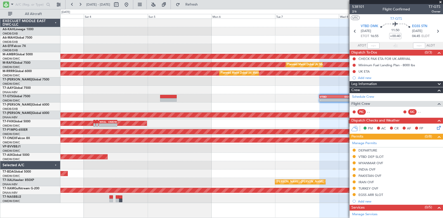
click at [222, 160] on div "Planned Maint Dubai (Al Maktoum Intl)" at bounding box center [251, 157] width 383 height 8
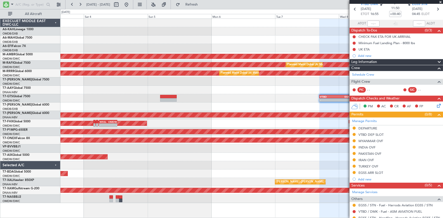
scroll to position [46, 0]
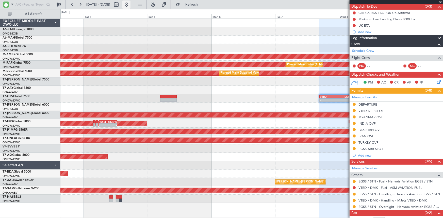
click at [131, 5] on button at bounding box center [126, 5] width 8 height 8
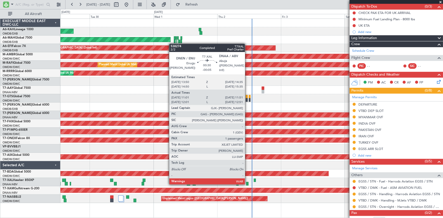
click at [247, 183] on div at bounding box center [247, 184] width 2 height 4
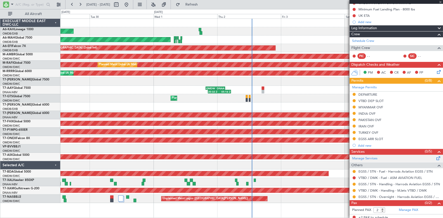
scroll to position [58, 0]
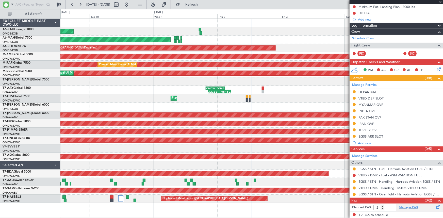
type input "-00:05"
type input "11:11"
type input "11:46"
type input "1"
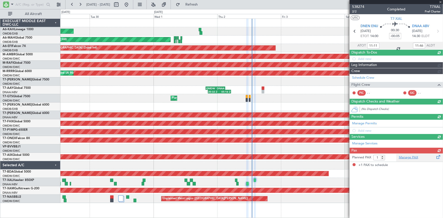
scroll to position [0, 0]
click at [398, 209] on article "538274 2/2 Completed T7XAL Pref Charter UTC T7-XAL DNEN ENU [DATE] ETOT 14:00 0…" at bounding box center [396, 111] width 93 height 214
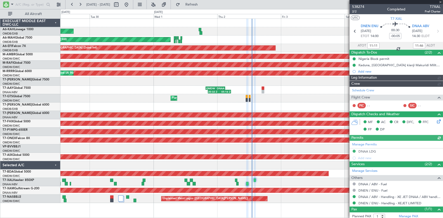
type input "[PERSON_NAME] ([PERSON_NAME])"
type input "7429"
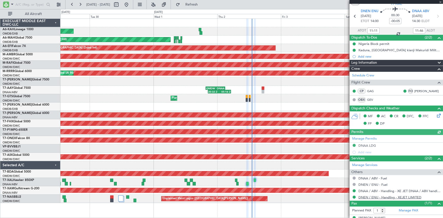
scroll to position [23, 0]
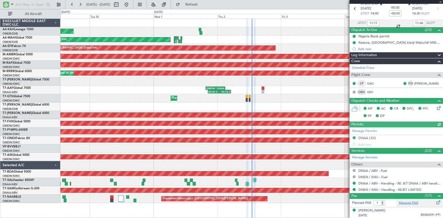
click at [409, 202] on link "Manage PAX" at bounding box center [408, 203] width 19 height 5
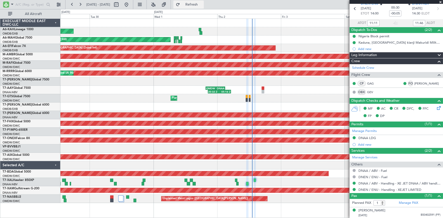
click at [202, 6] on span "Refresh" at bounding box center [191, 5] width 21 height 4
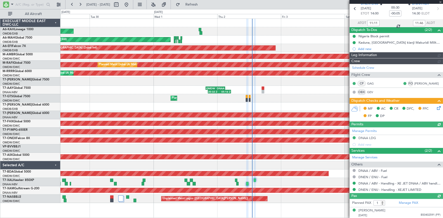
type input "[PERSON_NAME] ([PERSON_NAME])"
type input "7429"
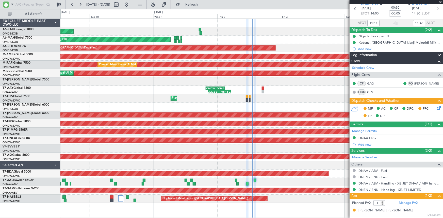
type input "[PERSON_NAME] ([PERSON_NAME])"
type input "7429"
type input "2"
type input "[PERSON_NAME] ([PERSON_NAME])"
type input "7429"
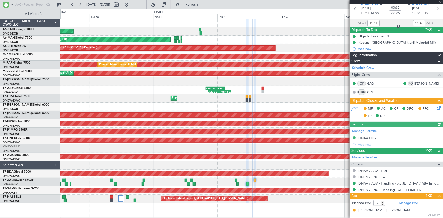
type input "[PERSON_NAME] ([PERSON_NAME])"
type input "7429"
type input "[PERSON_NAME] ([PERSON_NAME])"
type input "7429"
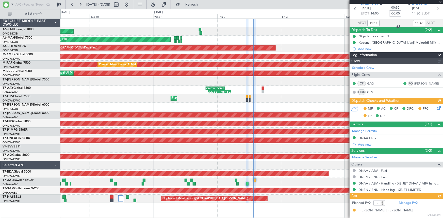
type input "[PERSON_NAME] ([PERSON_NAME])"
type input "7429"
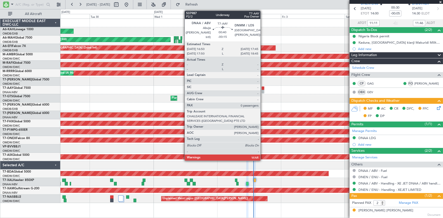
click at [263, 88] on div at bounding box center [263, 89] width 3 height 4
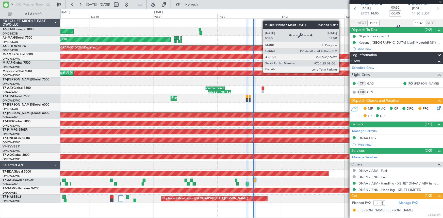
type input "-00:15"
type input "0"
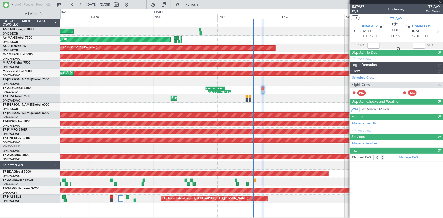
scroll to position [0, 0]
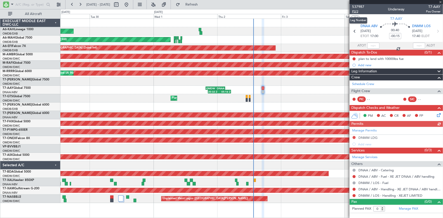
click at [356, 12] on span "P2/2" at bounding box center [358, 11] width 12 height 4
click at [204, 2] on button "Refresh" at bounding box center [189, 5] width 30 height 8
click at [359, 11] on span "P2/2" at bounding box center [358, 11] width 12 height 4
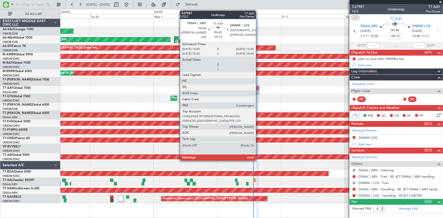
click at [258, 89] on div at bounding box center [258, 89] width 3 height 4
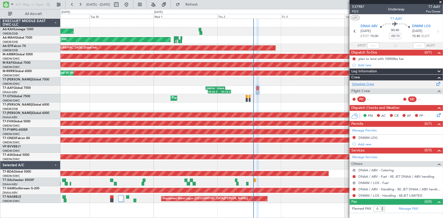
click at [359, 82] on link "Schedule Crew" at bounding box center [363, 84] width 22 height 5
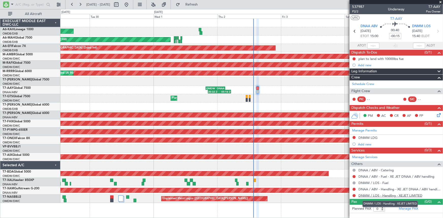
click at [369, 194] on link "DNMM / LOS - Handling - XEJET LIMITED" at bounding box center [391, 196] width 64 height 4
click at [364, 187] on link "DNAA / ABV - Handling - XE JET DNAA / ABV handling" at bounding box center [400, 189] width 82 height 4
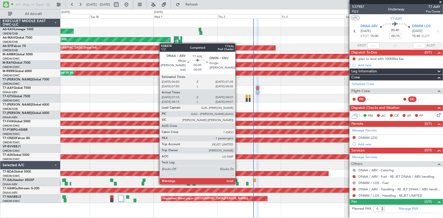
click at [238, 183] on div at bounding box center [238, 184] width 3 height 4
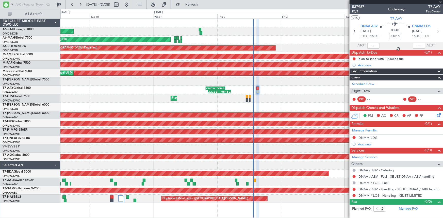
type input "-00:05"
type input "07:25"
type input "08:02"
type input "1"
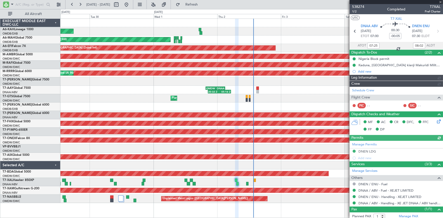
type input "[PERSON_NAME] ([PERSON_NAME])"
type input "7428"
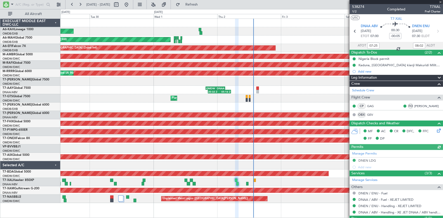
click at [366, 160] on div "Manage Permits DNEN LDG Add new" at bounding box center [396, 160] width 93 height 21
click at [369, 160] on div "Manage Permits DNEN LDG Add new" at bounding box center [396, 160] width 93 height 21
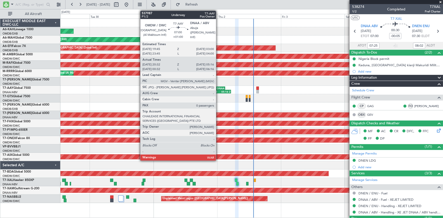
click at [218, 90] on div "03:00 Z" at bounding box center [220, 91] width 9 height 3
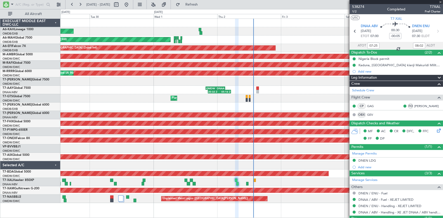
type input "+01:00"
type input "20:42"
type input "05:11"
type input "0"
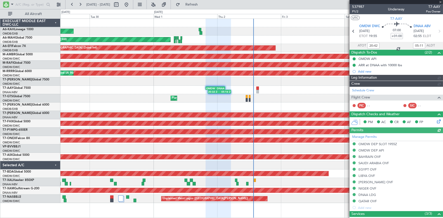
type input "Dherander Fithani (DHF)"
type input "7387"
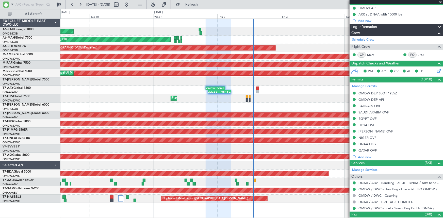
scroll to position [58, 0]
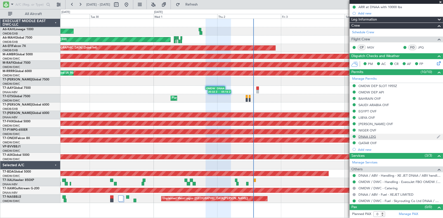
click at [372, 135] on div "DNAA LDG" at bounding box center [368, 137] width 18 height 4
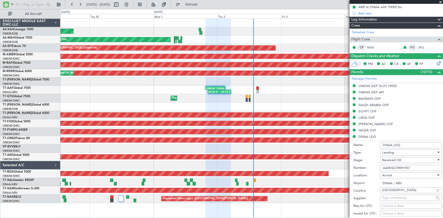
drag, startPoint x: 415, startPoint y: 169, endPoint x: 301, endPoint y: 166, distance: 113.8
click at [301, 166] on fb-app "[DATE] - [DATE] Refresh Quick Links All Aircraft Planned Maint [GEOGRAPHIC_DATA…" at bounding box center [221, 111] width 443 height 214
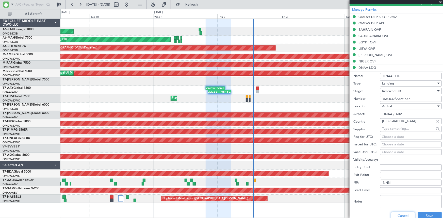
drag, startPoint x: 397, startPoint y: 214, endPoint x: 394, endPoint y: 211, distance: 4.1
click at [397, 214] on button "Cancel" at bounding box center [403, 216] width 24 height 8
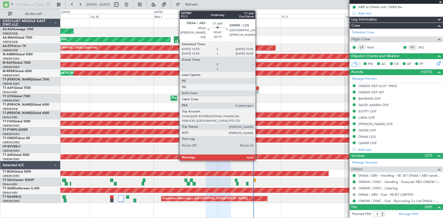
click at [258, 87] on div at bounding box center [258, 89] width 3 height 4
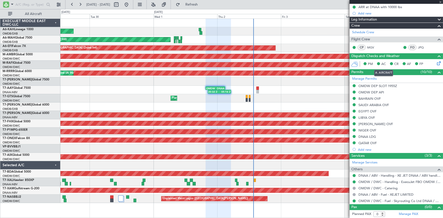
type input "-00:15"
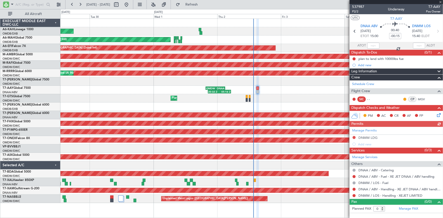
click at [368, 136] on div "Manage Permits DNMM LDG Add new" at bounding box center [396, 137] width 93 height 21
click at [367, 137] on div "Manage Permits DNMM LDG Add new" at bounding box center [396, 137] width 93 height 21
click at [365, 139] on div "Manage Permits DNMM LDG Add new" at bounding box center [396, 137] width 93 height 21
click at [365, 138] on div "DNMM LDG" at bounding box center [368, 138] width 19 height 4
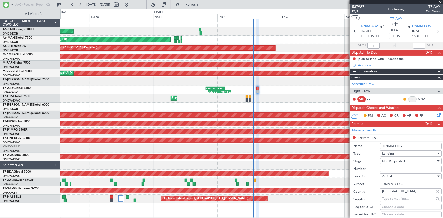
click at [399, 168] on input "Number:" at bounding box center [411, 169] width 62 height 6
paste input "AA0032/29091557"
type input "AA0032/29091557"
click at [392, 162] on span "Not Requested" at bounding box center [393, 161] width 23 height 5
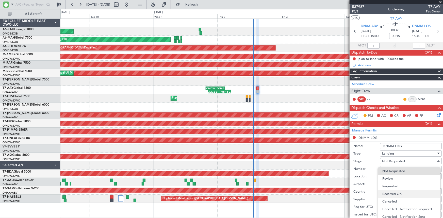
click at [399, 193] on span "Received OK" at bounding box center [410, 194] width 54 height 8
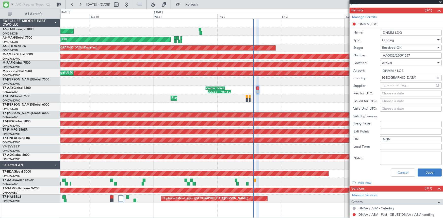
scroll to position [115, 0]
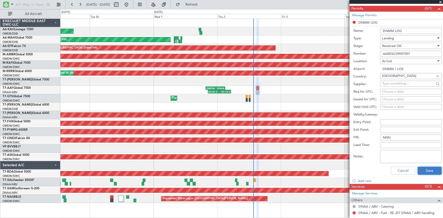
click at [434, 170] on button "Save" at bounding box center [430, 171] width 24 height 8
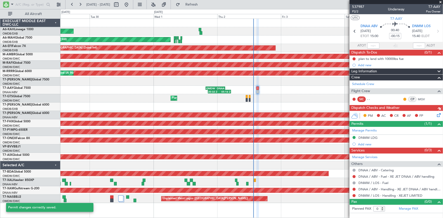
scroll to position [0, 0]
click at [353, 11] on span "P2/2" at bounding box center [358, 11] width 12 height 4
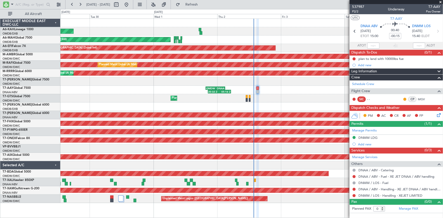
click at [363, 137] on div "DNMM LDG" at bounding box center [368, 138] width 19 height 4
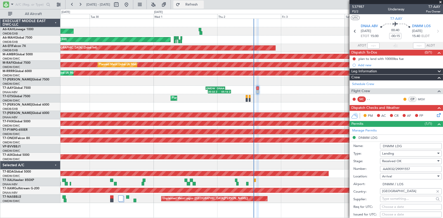
click at [202, 3] on span "Refresh" at bounding box center [191, 5] width 21 height 4
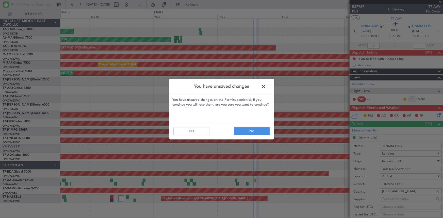
click at [266, 86] on span at bounding box center [266, 88] width 0 height 10
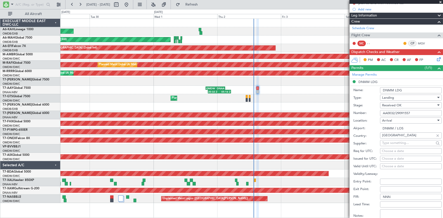
scroll to position [92, 0]
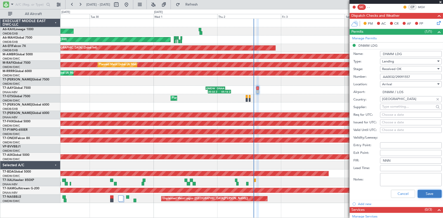
click at [426, 193] on button "Save" at bounding box center [430, 194] width 24 height 8
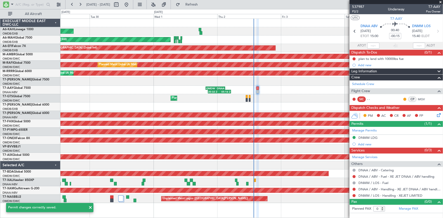
scroll to position [0, 0]
click at [202, 3] on span "Refresh" at bounding box center [191, 5] width 21 height 4
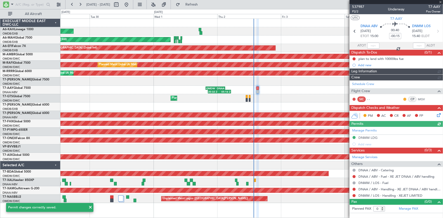
type input "Dherander Fithani (DHF)"
type input "7432"
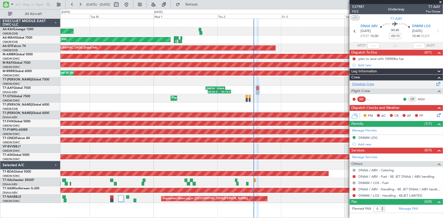
click at [362, 82] on link "Schedule Crew" at bounding box center [363, 84] width 22 height 5
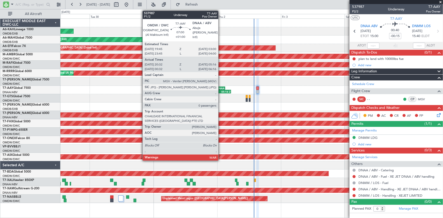
click at [221, 92] on div "05:16 Z" at bounding box center [224, 91] width 11 height 3
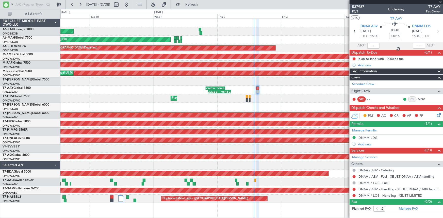
type input "+01:00"
type input "20:42"
type input "05:11"
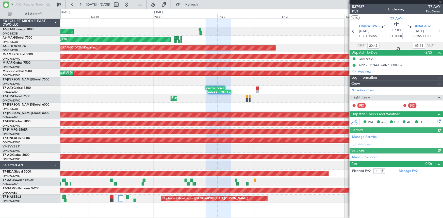
type input "Dherander Fithani (DHF)"
type input "7387"
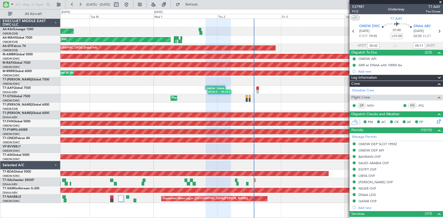
type input "00:42"
type input "06:11"
type input "20:42"
type input "05:11"
click at [202, 4] on span "Refresh" at bounding box center [191, 5] width 21 height 4
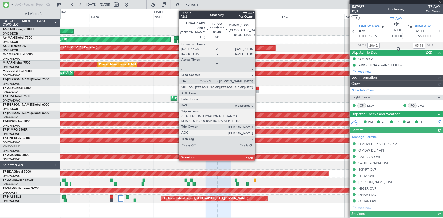
type input "Dherander Fithani (DHF)"
type input "7387"
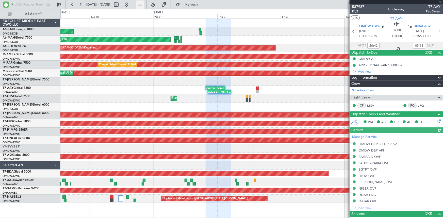
type input "-00:15"
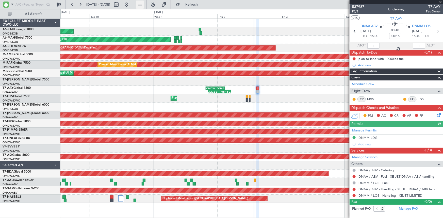
type input "Dherander Fithani (DHF)"
type input "7432"
click at [355, 175] on button at bounding box center [354, 176] width 3 height 3
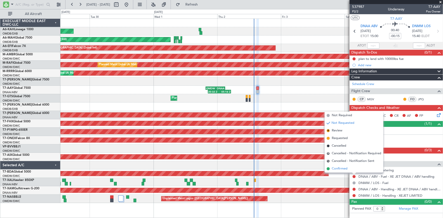
click at [341, 169] on span "Confirmed" at bounding box center [340, 168] width 16 height 5
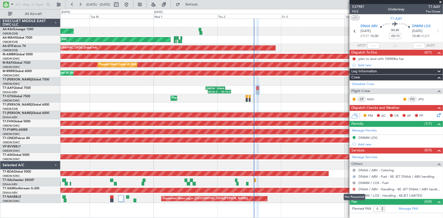
click at [354, 189] on button at bounding box center [354, 189] width 3 height 3
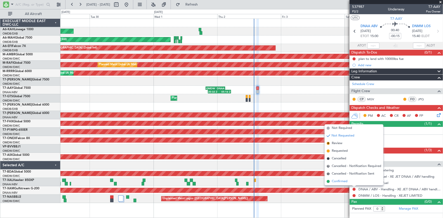
click at [340, 182] on span "Confirmed" at bounding box center [340, 181] width 16 height 5
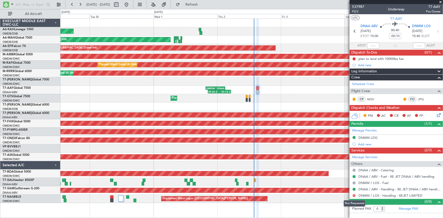
click at [355, 196] on button at bounding box center [354, 195] width 3 height 3
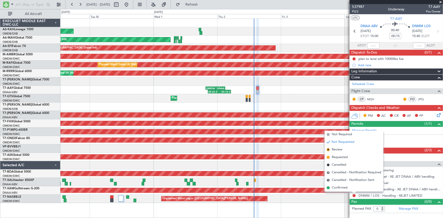
click at [343, 188] on span "Confirmed" at bounding box center [340, 187] width 16 height 5
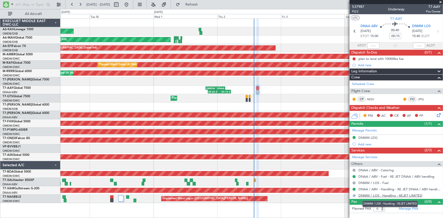
click at [397, 196] on link "DNMM / LOS - Handling - XEJET LIMITED" at bounding box center [391, 196] width 64 height 4
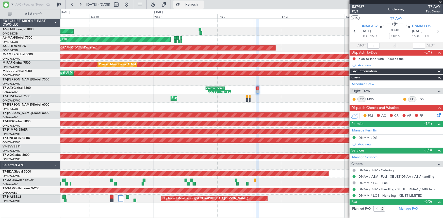
click at [202, 3] on span "Refresh" at bounding box center [191, 5] width 21 height 4
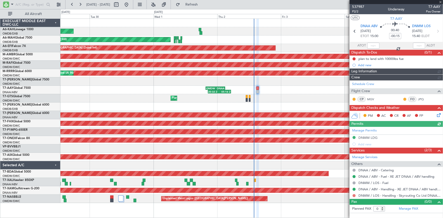
type input "Dherander Fithani (DHF)"
type input "7432"
click at [355, 195] on button at bounding box center [354, 195] width 3 height 3
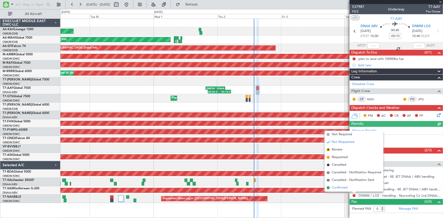
click at [338, 187] on span "Confirmed" at bounding box center [340, 187] width 16 height 5
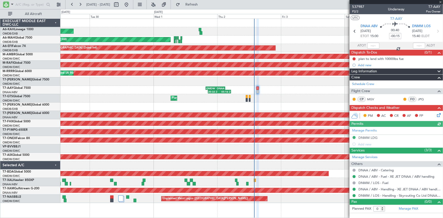
type input "Dherander Fithani (DHF)"
type input "7432"
type input "Dherander Fithani (DHF)"
type input "7432"
type input "Dherander Fithani (DHF)"
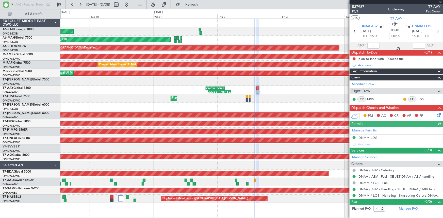
type input "7432"
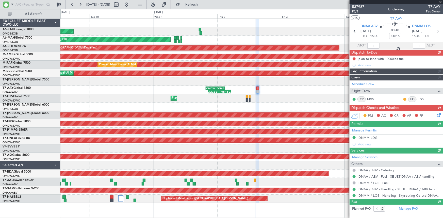
type input "Dherander Fithani (DHF)"
type input "7432"
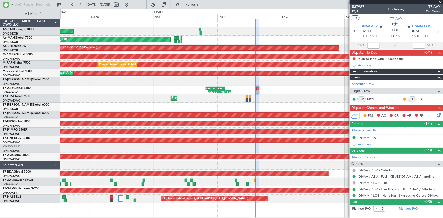
type input "Dherander Fithani (DHF)"
type input "7432"
type input "Dherander Fithani (DHF)"
type input "7432"
